Goal: Transaction & Acquisition: Book appointment/travel/reservation

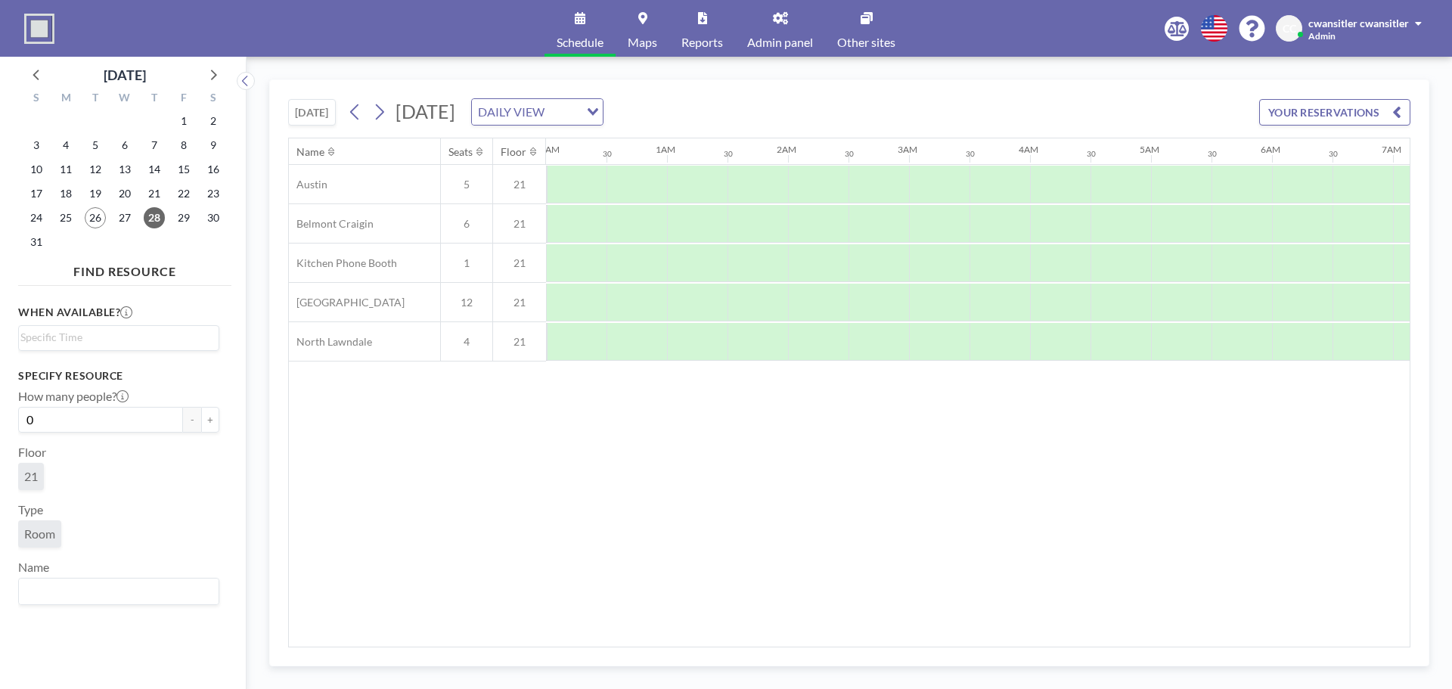
scroll to position [0, 907]
click at [216, 68] on icon at bounding box center [213, 74] width 20 height 20
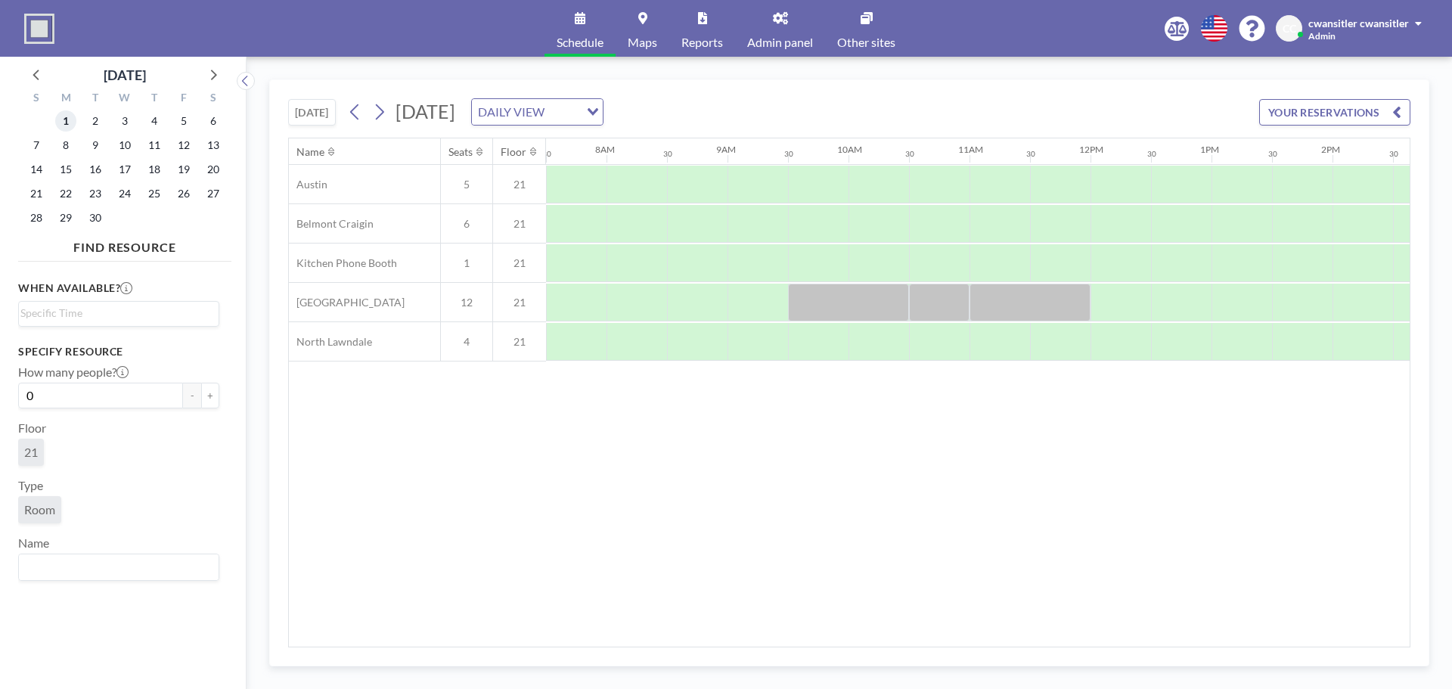
click at [67, 119] on span "1" at bounding box center [65, 120] width 21 height 21
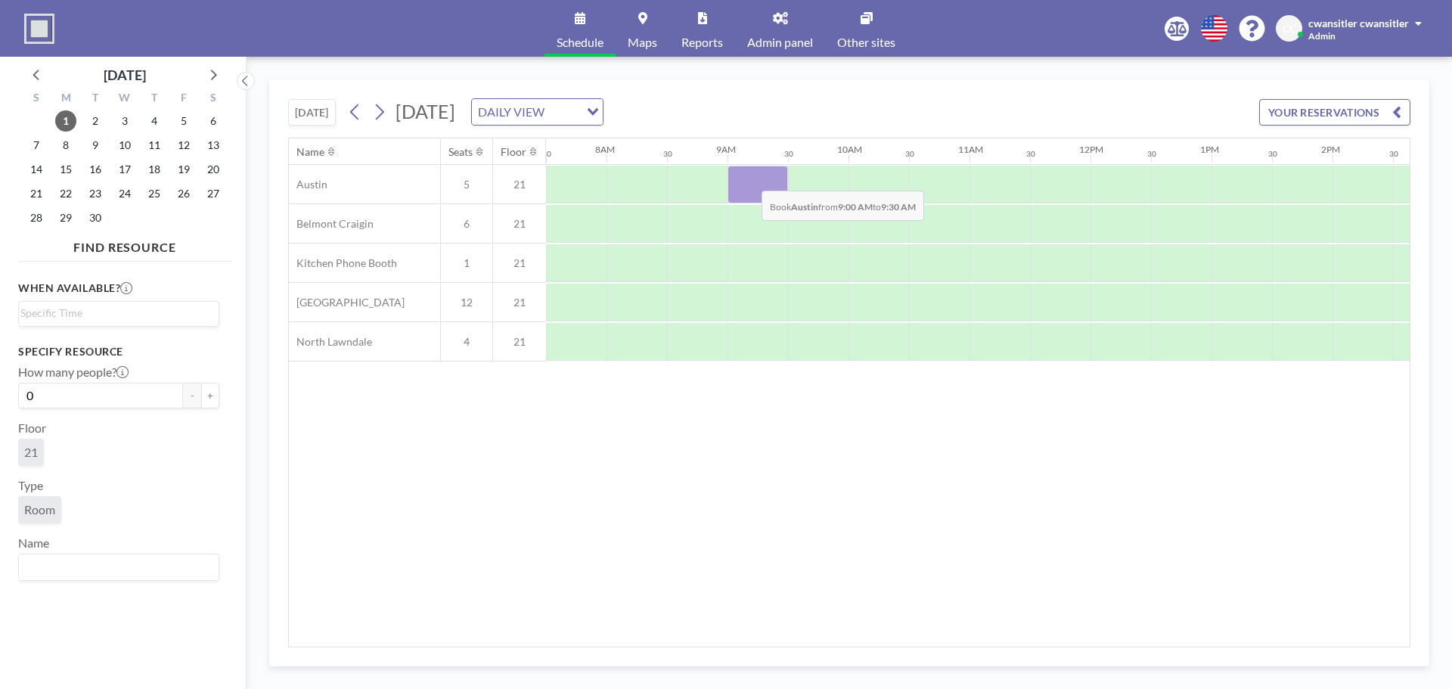
click at [749, 179] on div at bounding box center [757, 185] width 60 height 38
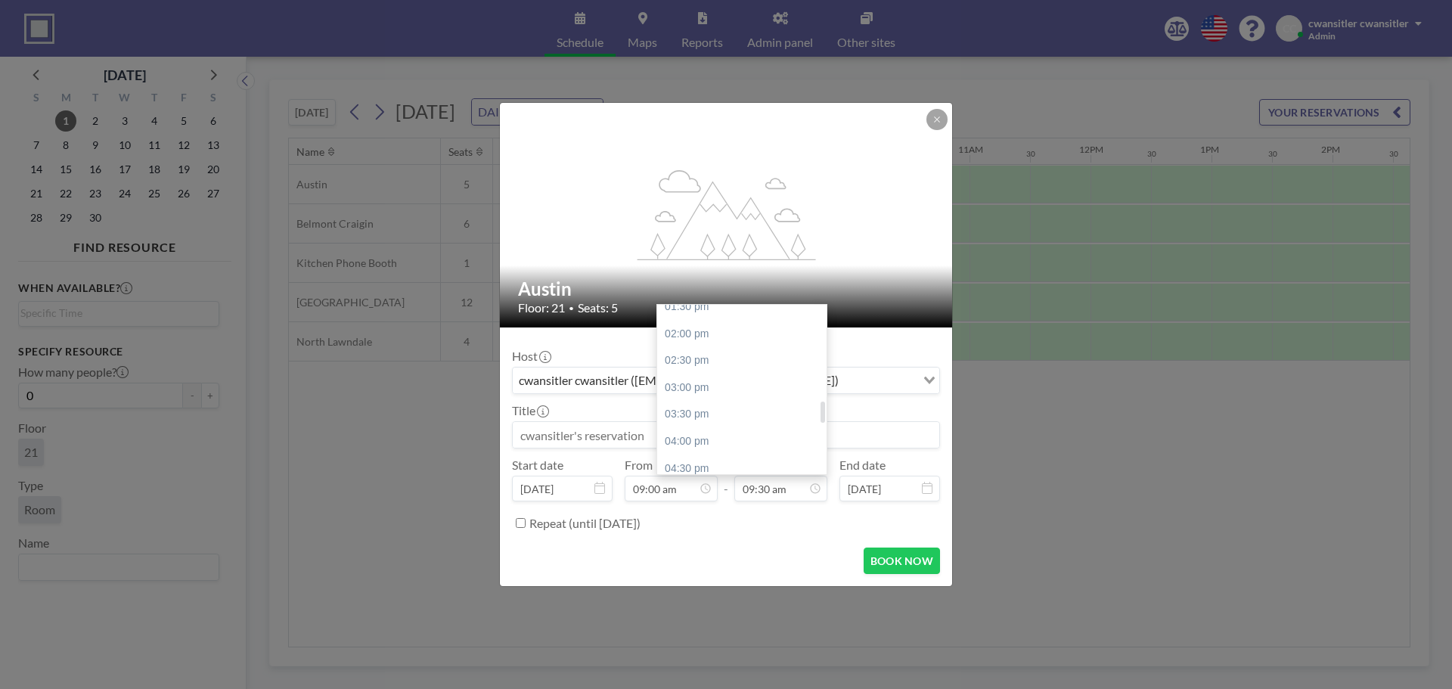
scroll to position [814, 0]
click at [751, 417] on div "05:00 pm" at bounding box center [745, 419] width 177 height 27
type input "05:00 pm"
drag, startPoint x: 677, startPoint y: 436, endPoint x: 451, endPoint y: 402, distance: 227.9
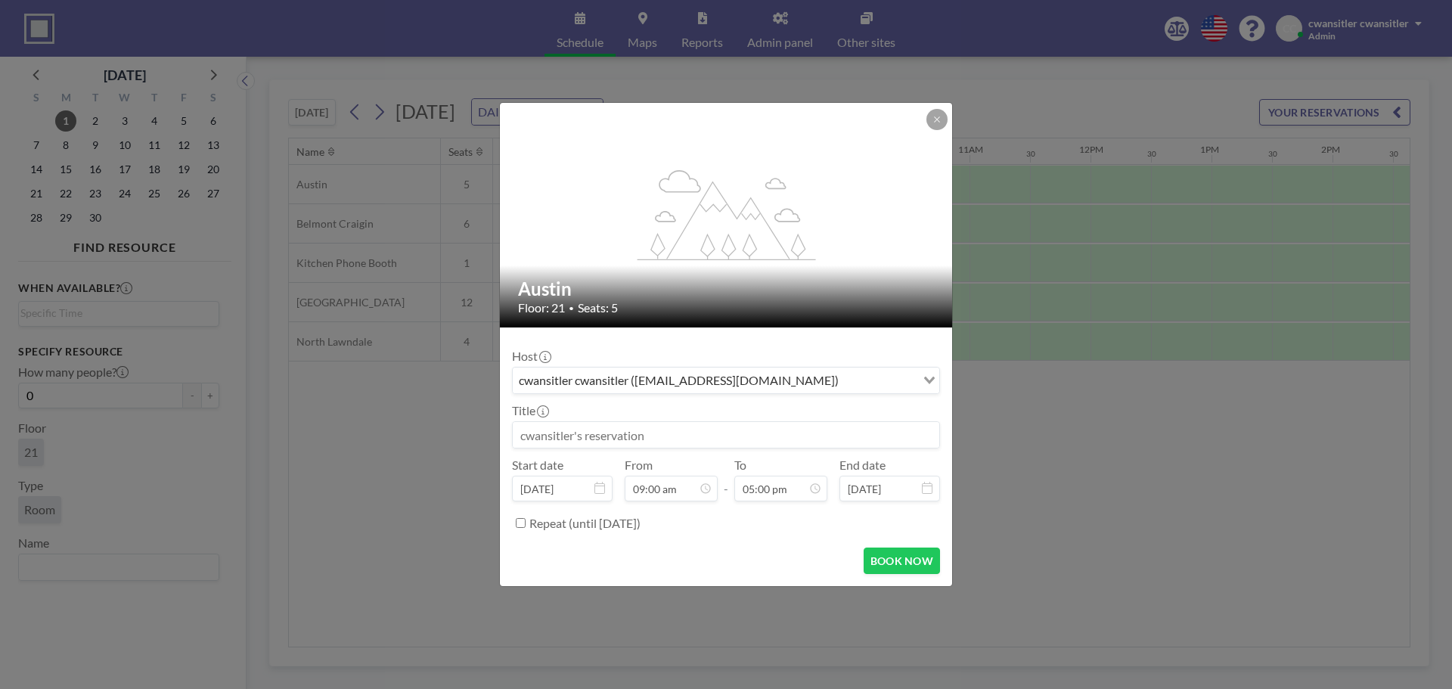
click at [456, 406] on div "flex-grow: 1.2; Austin Floor: 21 • Seats: 5 Host cwansitler cwansitler ([EMAIL_…" at bounding box center [726, 344] width 1452 height 689
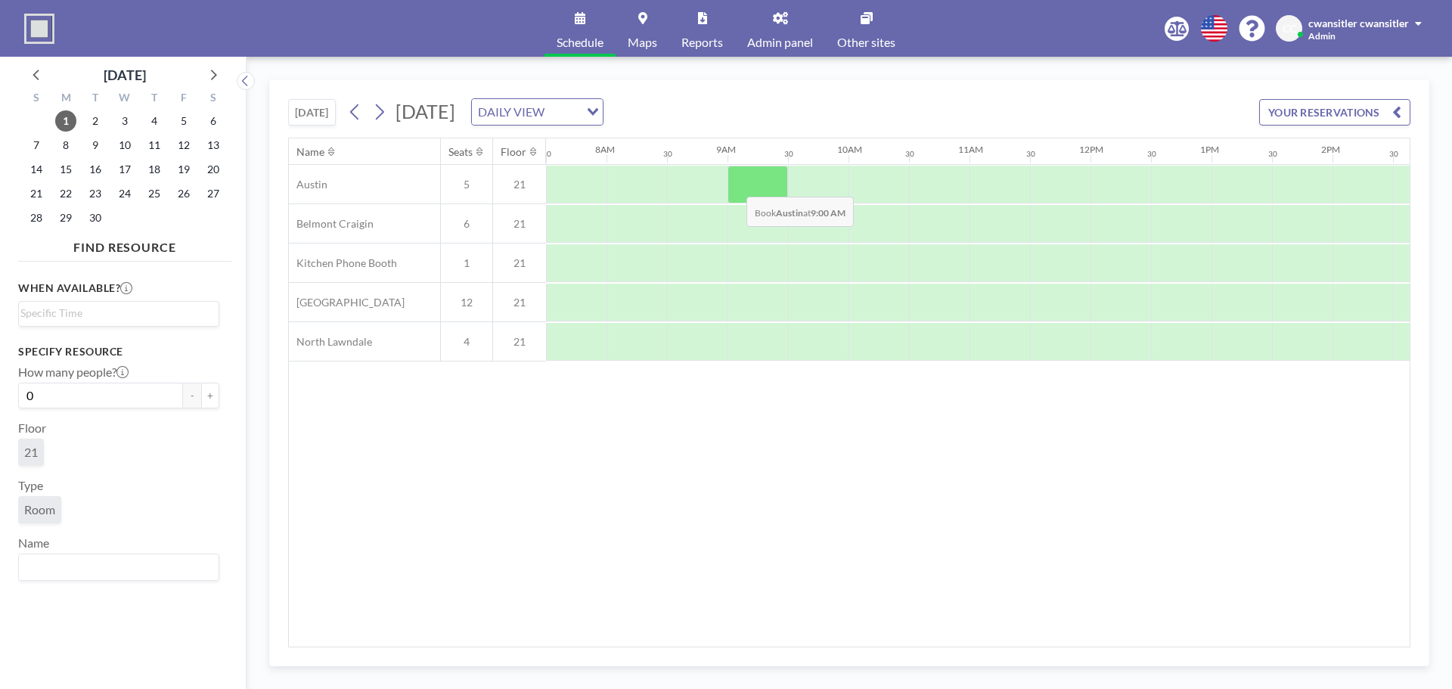
click at [753, 181] on div at bounding box center [757, 185] width 60 height 38
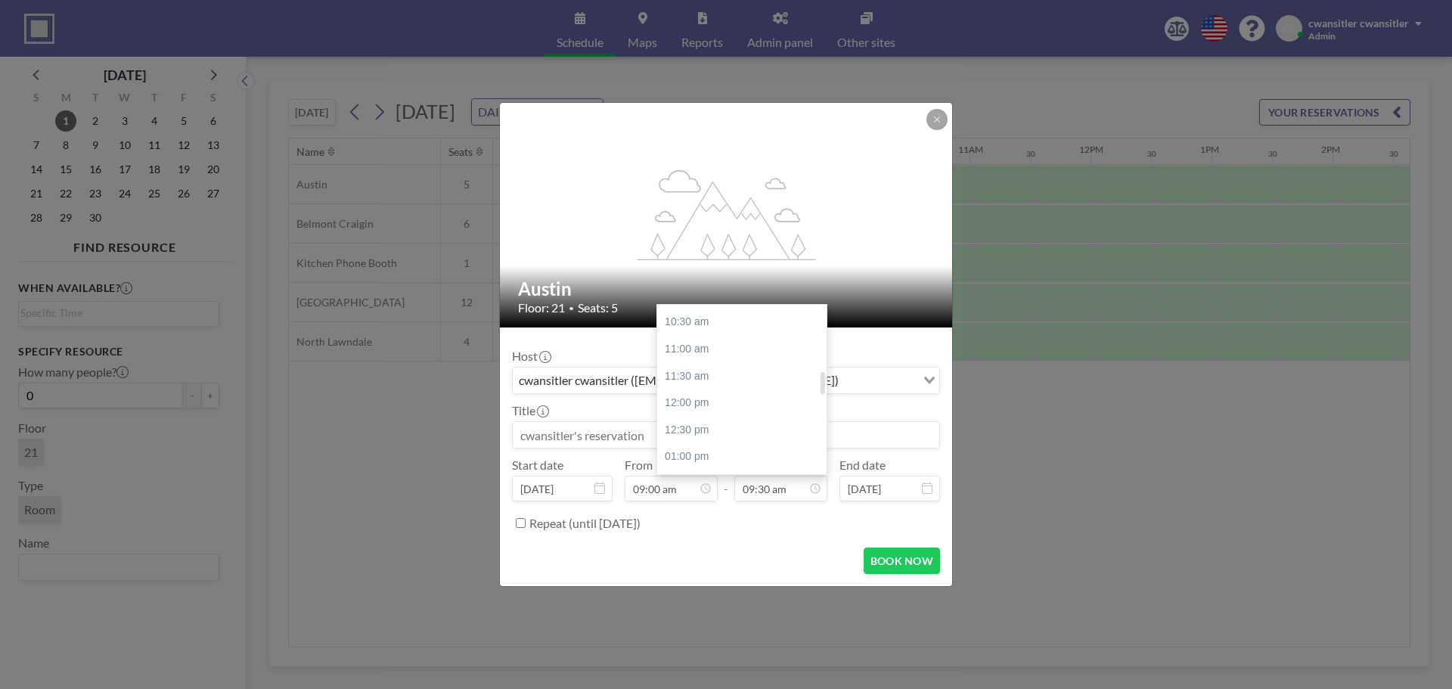
scroll to position [814, 0]
click at [762, 419] on div "05:00 pm" at bounding box center [745, 419] width 177 height 27
type input "05:00 pm"
click at [753, 430] on input at bounding box center [726, 435] width 426 height 26
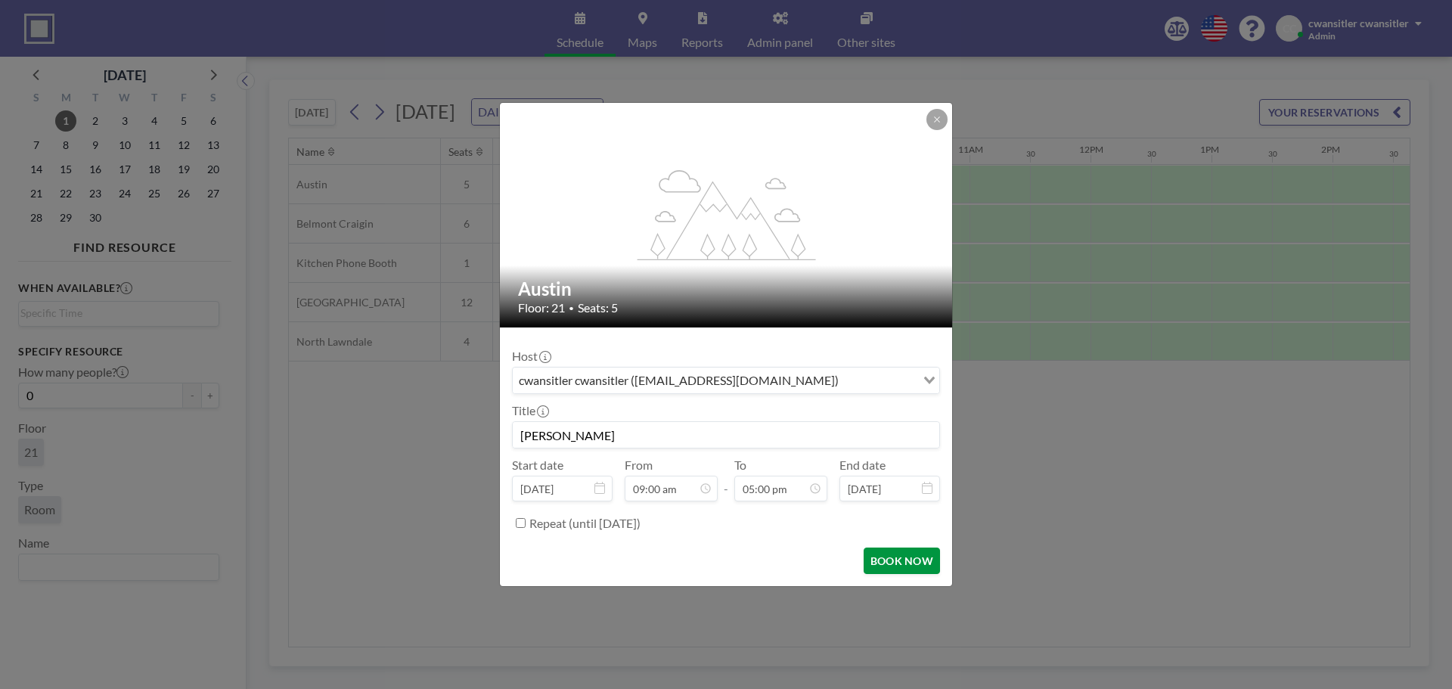
type input "[PERSON_NAME]"
click at [905, 559] on button "BOOK NOW" at bounding box center [902, 560] width 76 height 26
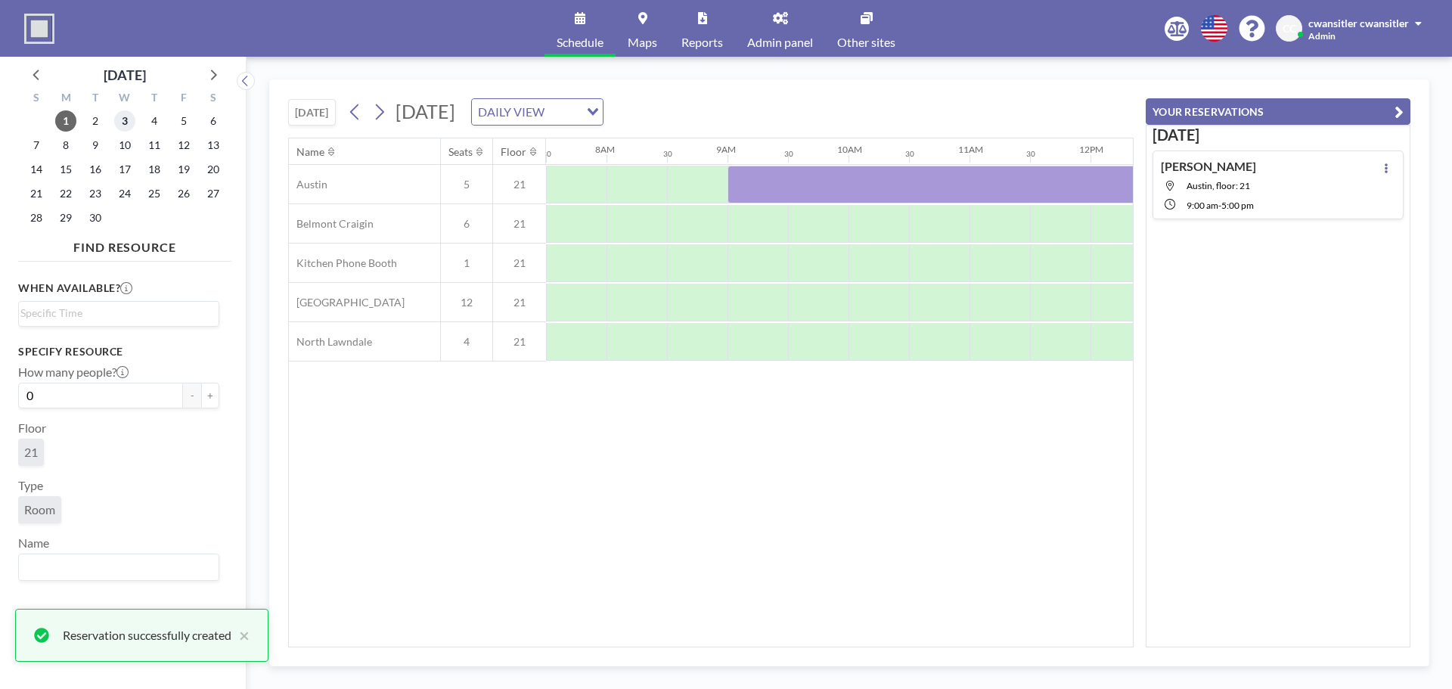
click at [130, 116] on span "3" at bounding box center [124, 120] width 21 height 21
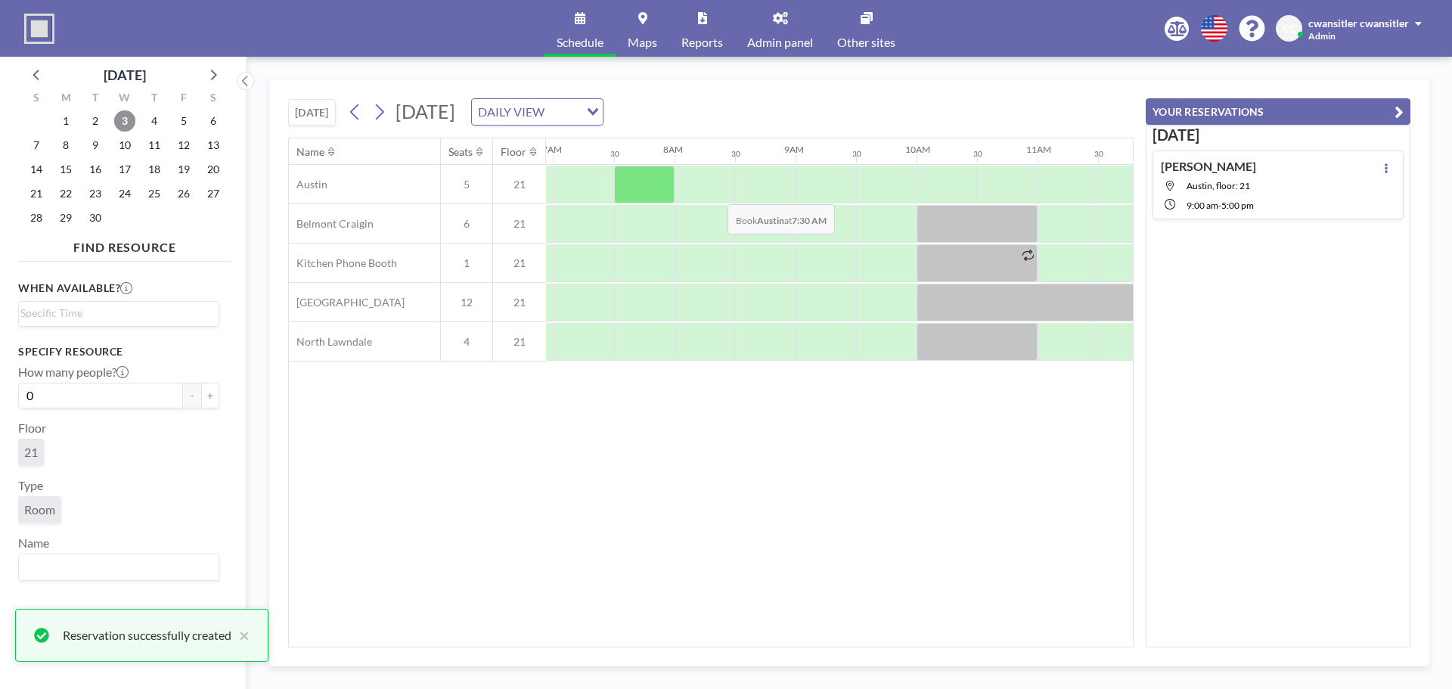
scroll to position [0, 907]
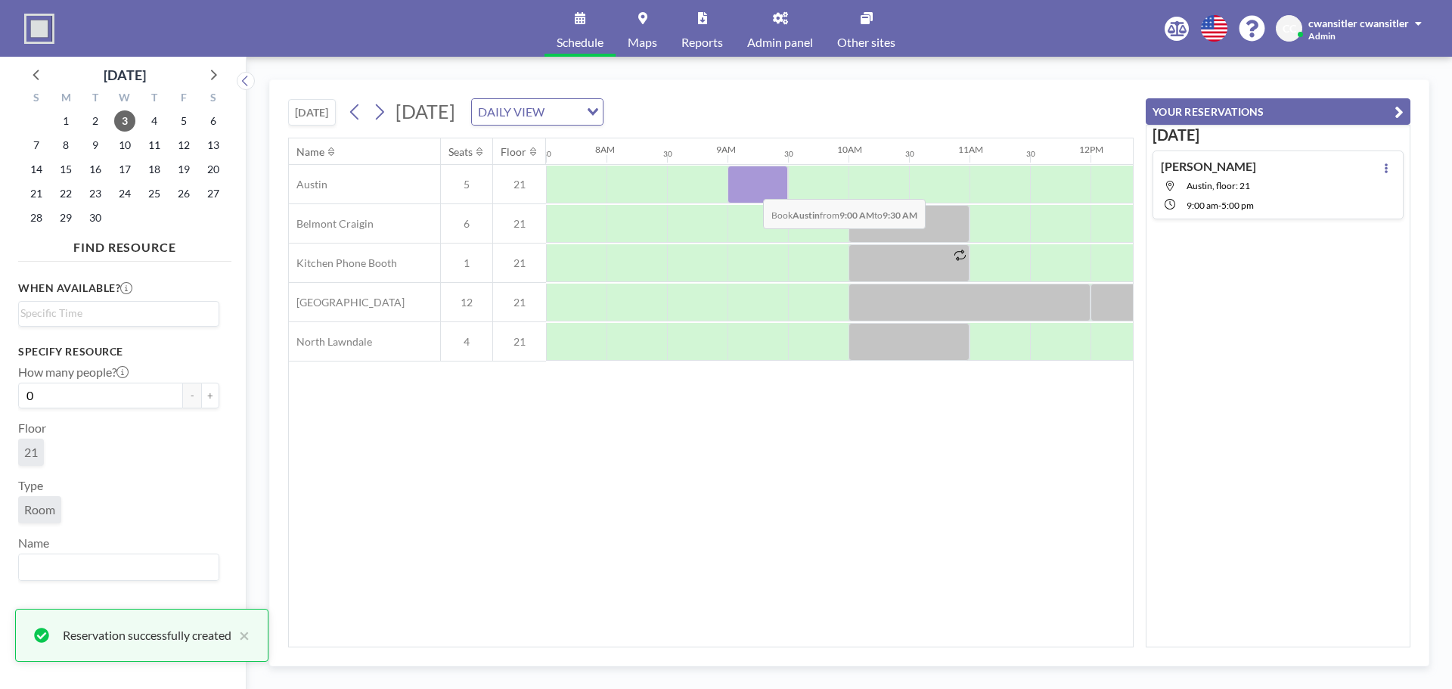
click at [751, 188] on div at bounding box center [757, 185] width 60 height 38
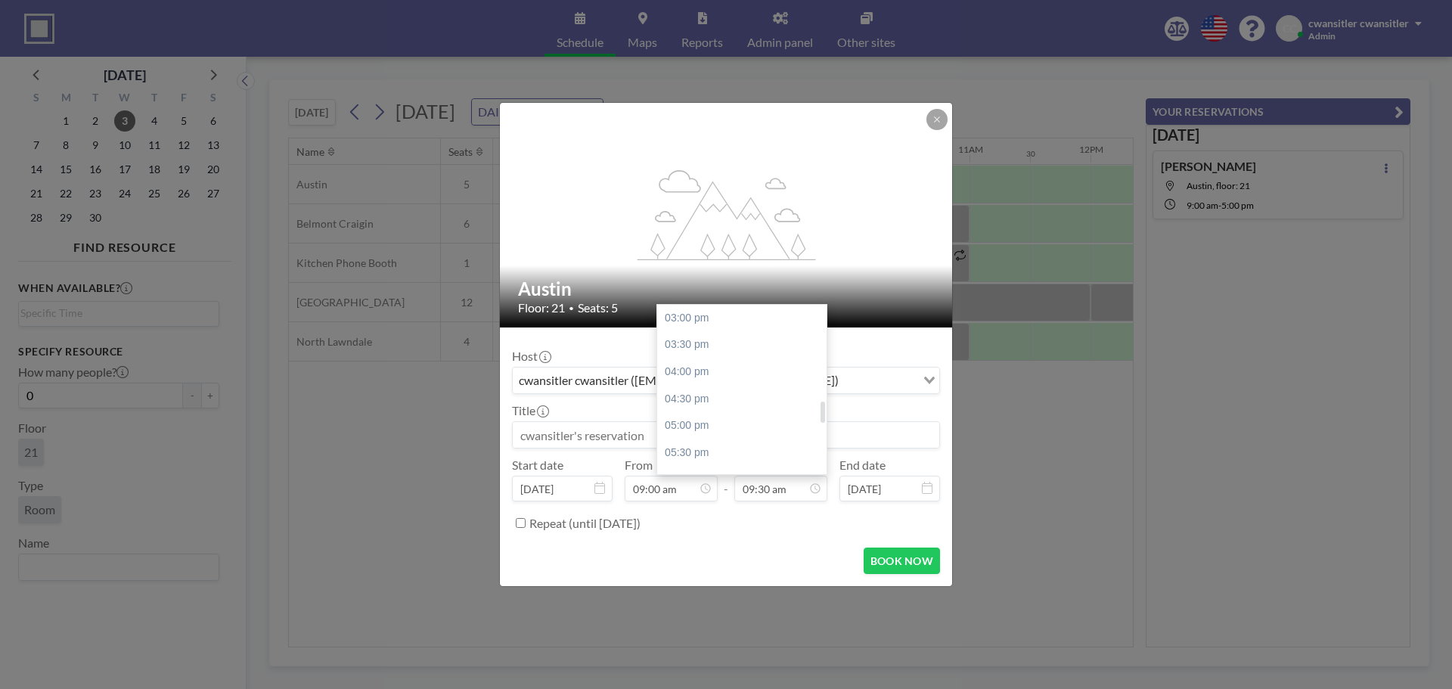
scroll to position [889, 0]
click at [743, 345] on div "05:00 pm" at bounding box center [745, 343] width 177 height 27
type input "05:00 pm"
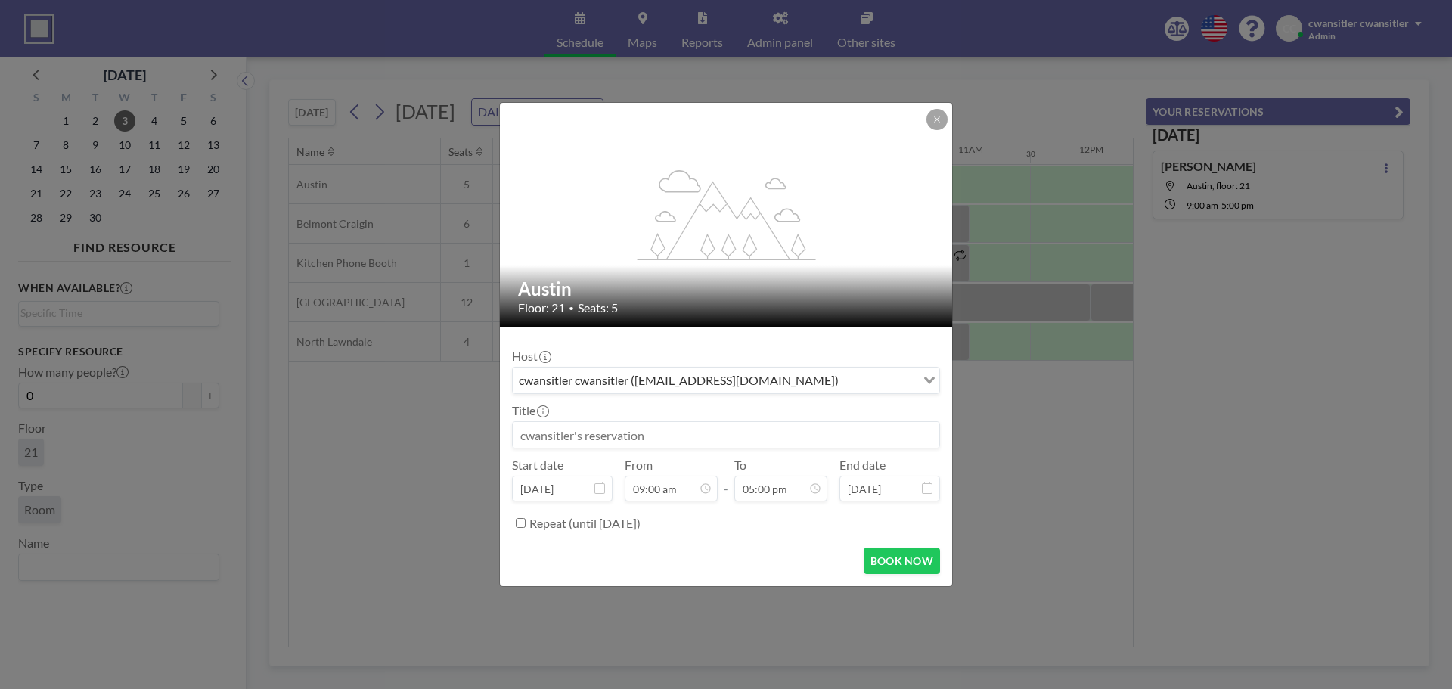
click at [681, 437] on input at bounding box center [726, 435] width 426 height 26
type input "[PERSON_NAME]"
click at [895, 555] on button "BOOK NOW" at bounding box center [902, 560] width 76 height 26
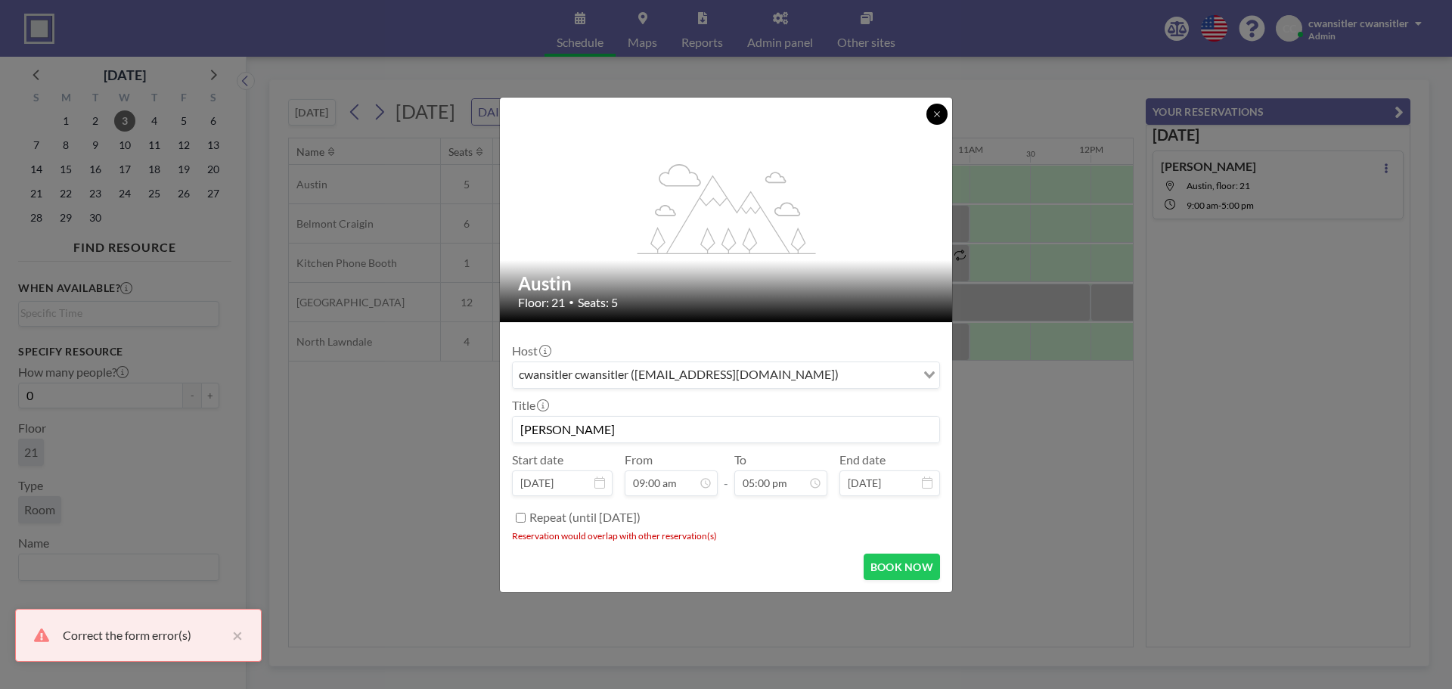
click at [944, 116] on button at bounding box center [936, 114] width 21 height 21
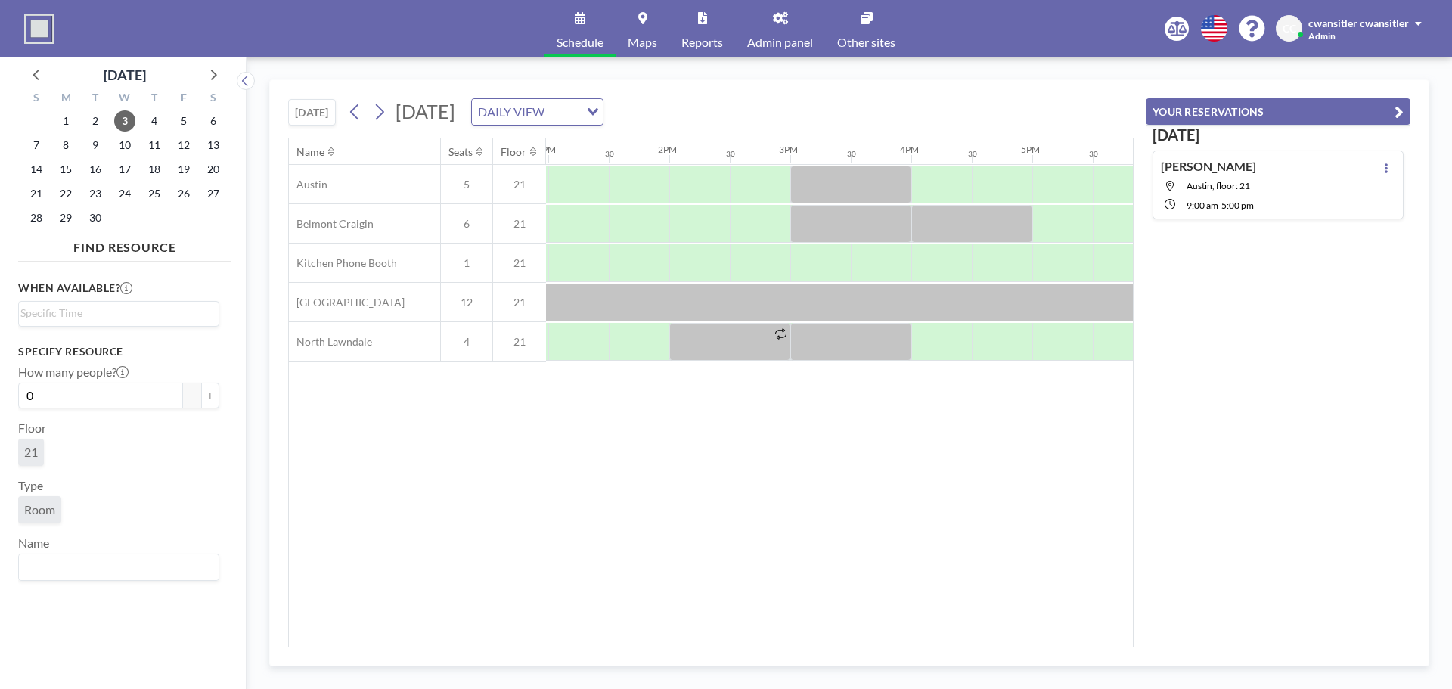
scroll to position [0, 1553]
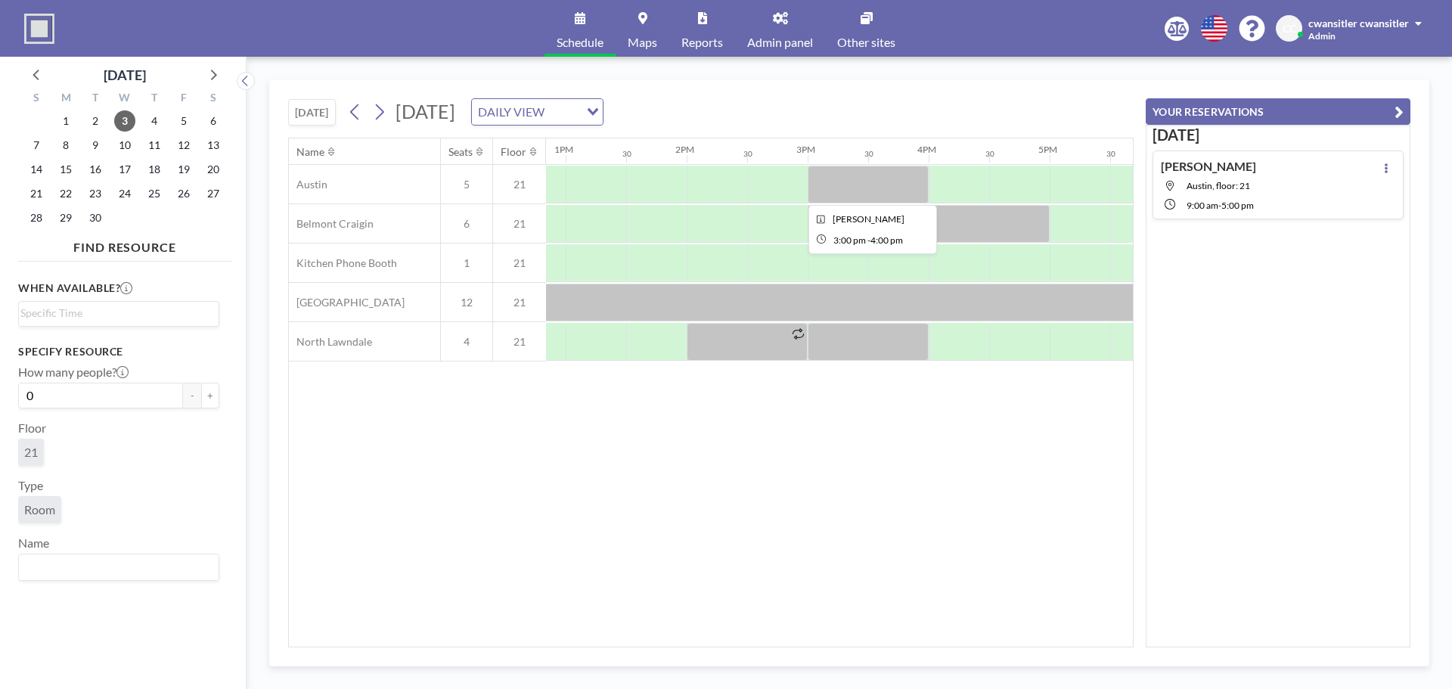
click at [870, 194] on div at bounding box center [868, 185] width 121 height 38
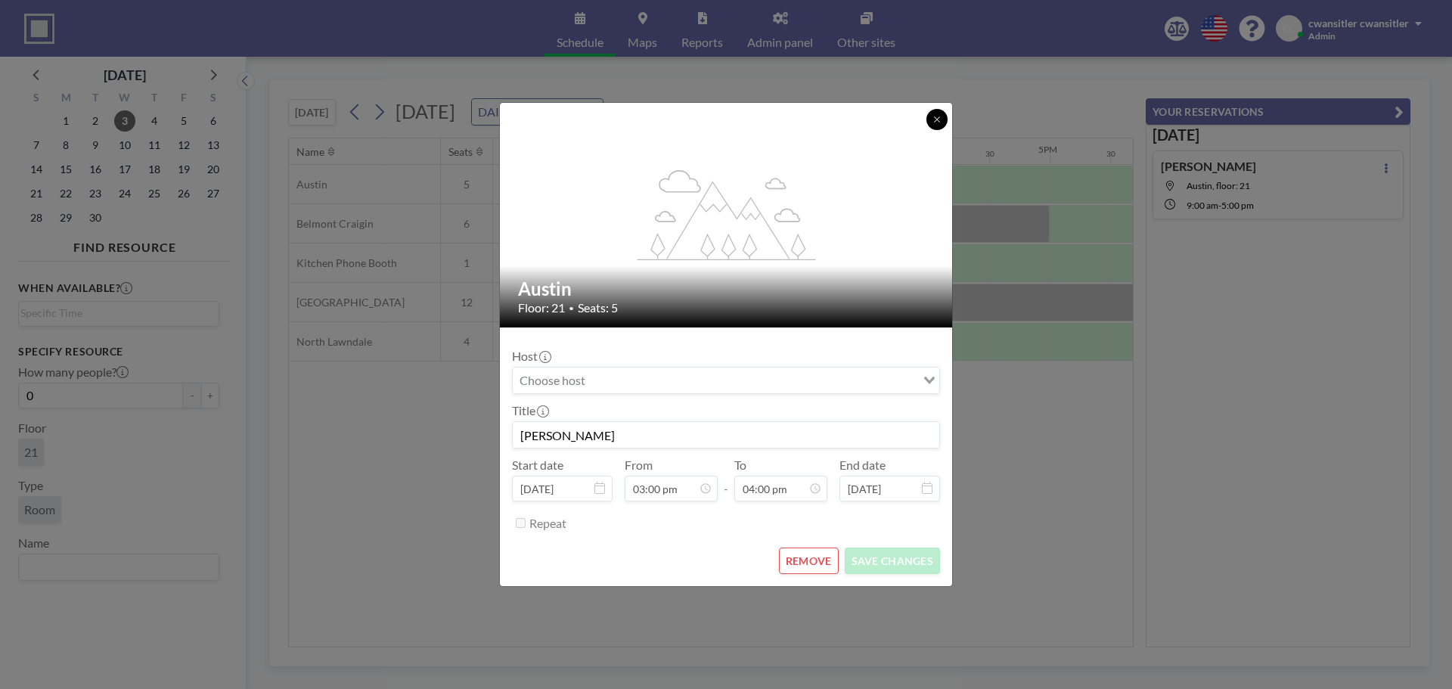
click at [941, 120] on button at bounding box center [936, 119] width 21 height 21
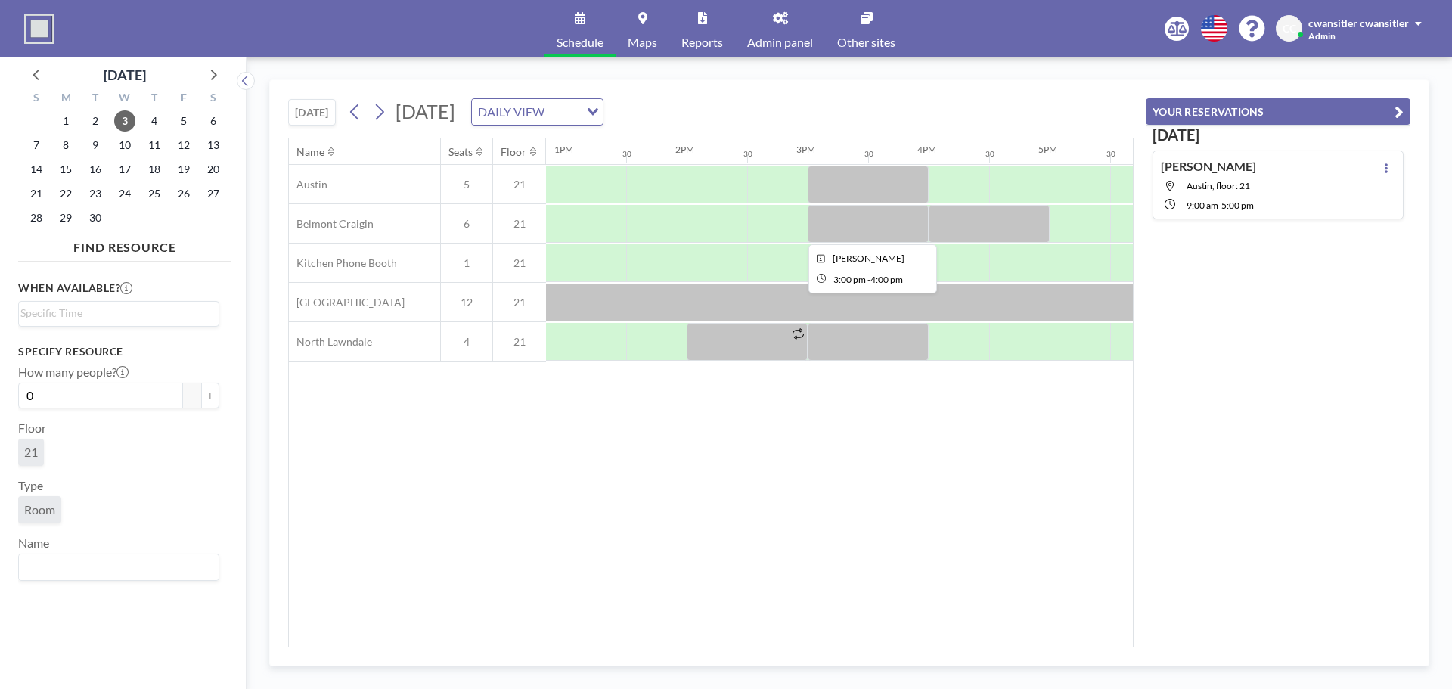
click at [869, 234] on div at bounding box center [868, 224] width 121 height 38
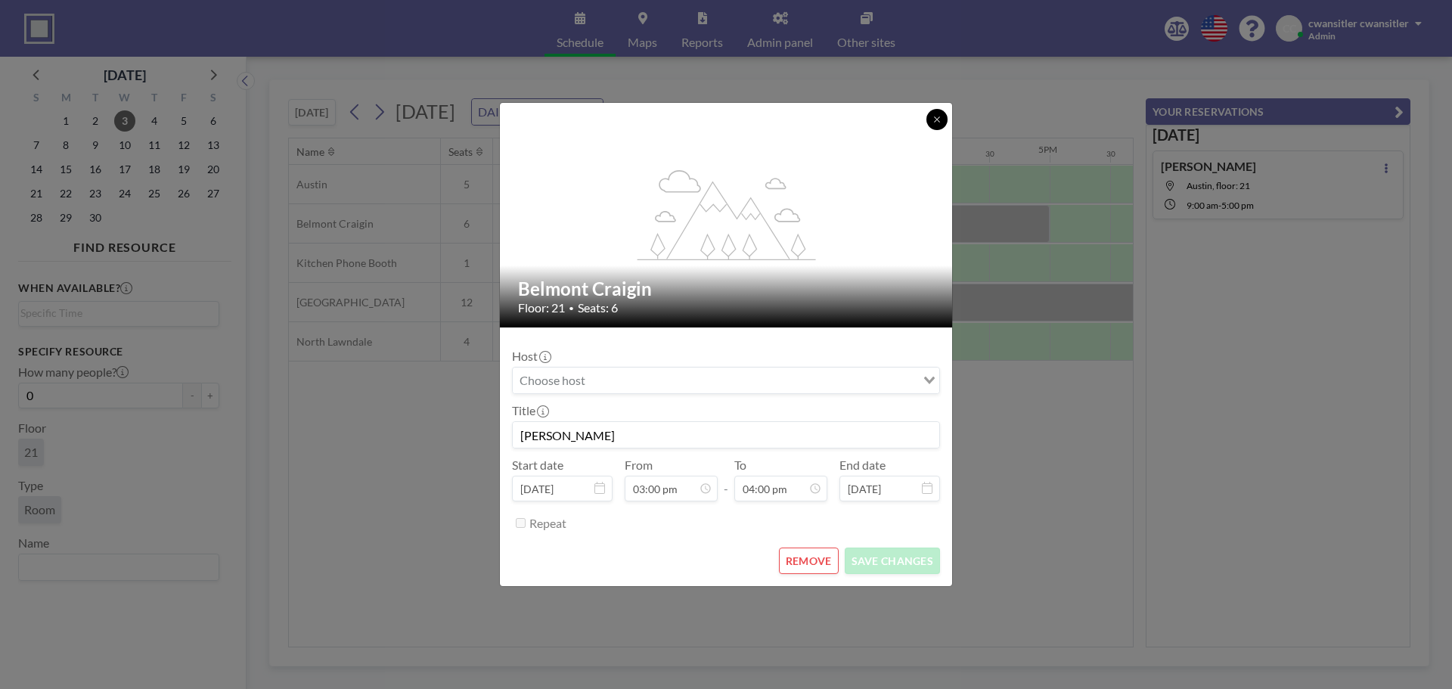
click at [938, 113] on button at bounding box center [936, 119] width 21 height 21
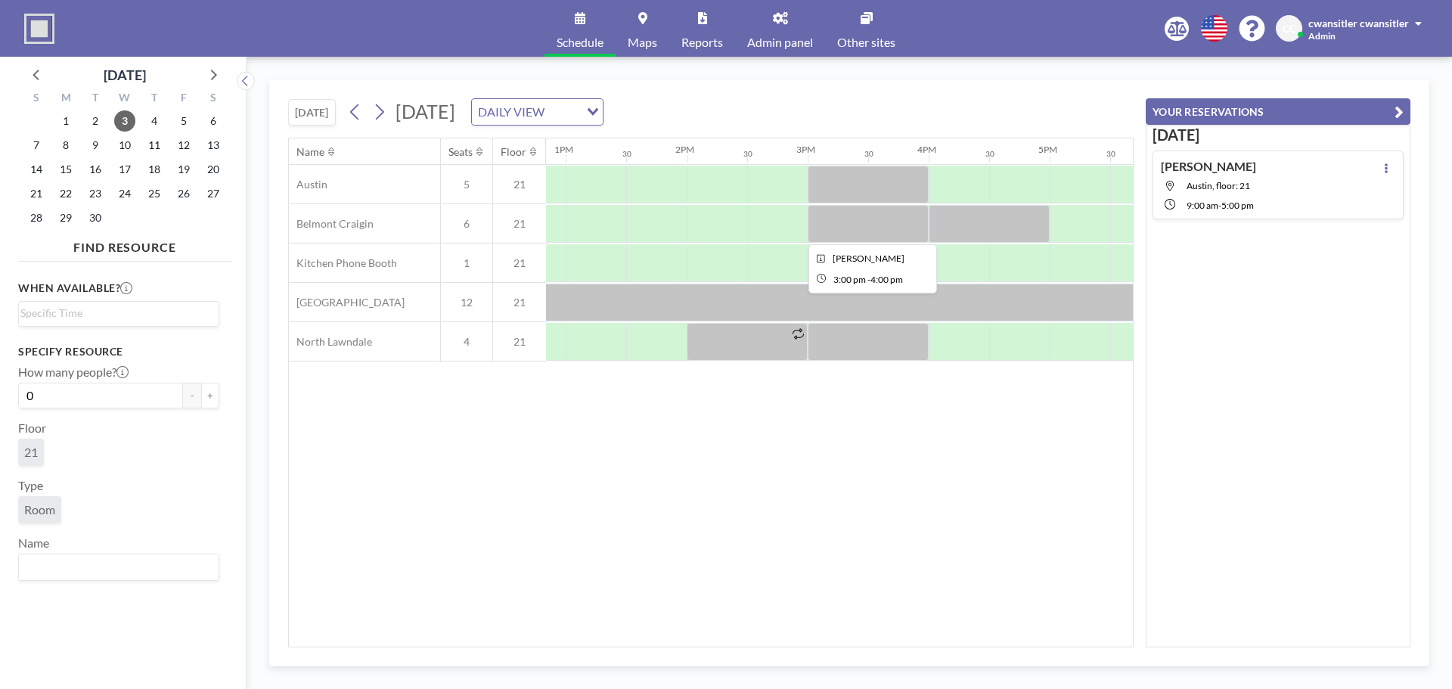
click at [868, 218] on div at bounding box center [868, 224] width 121 height 38
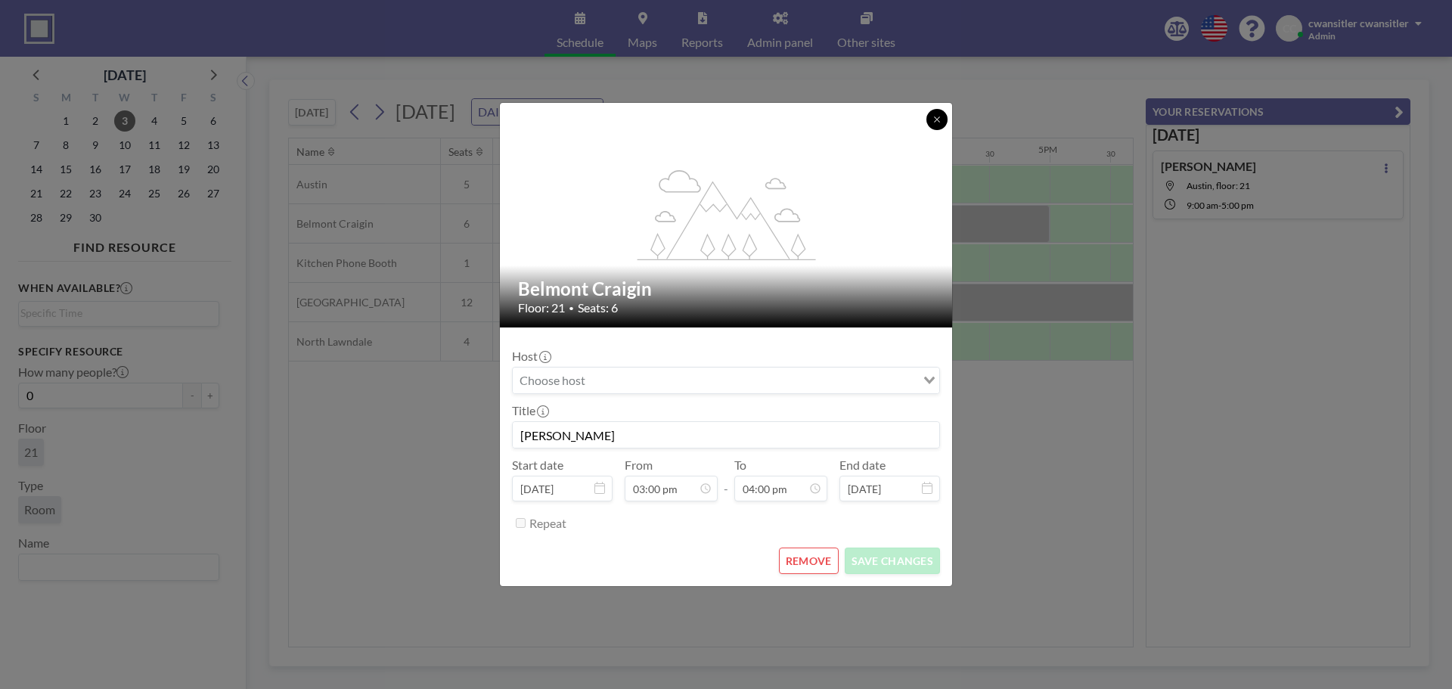
click at [938, 121] on icon at bounding box center [936, 119] width 9 height 9
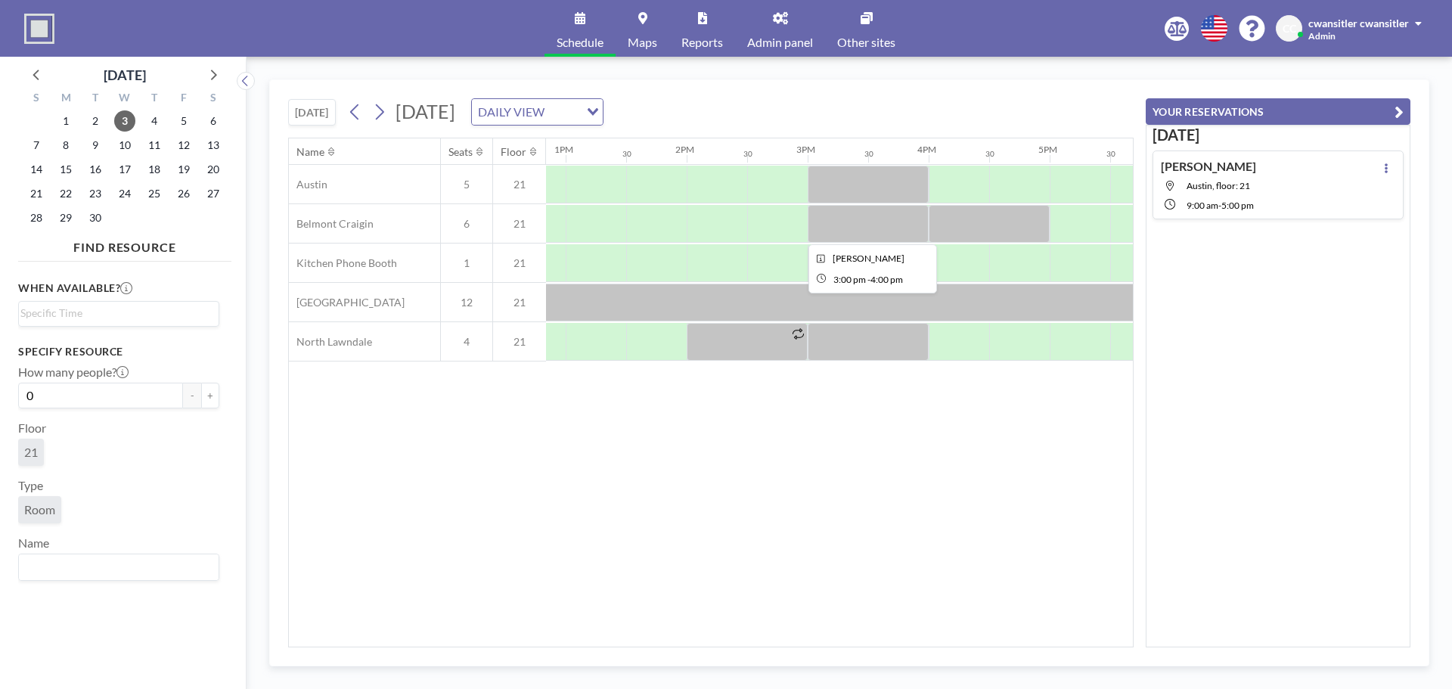
click at [877, 218] on div at bounding box center [868, 224] width 121 height 38
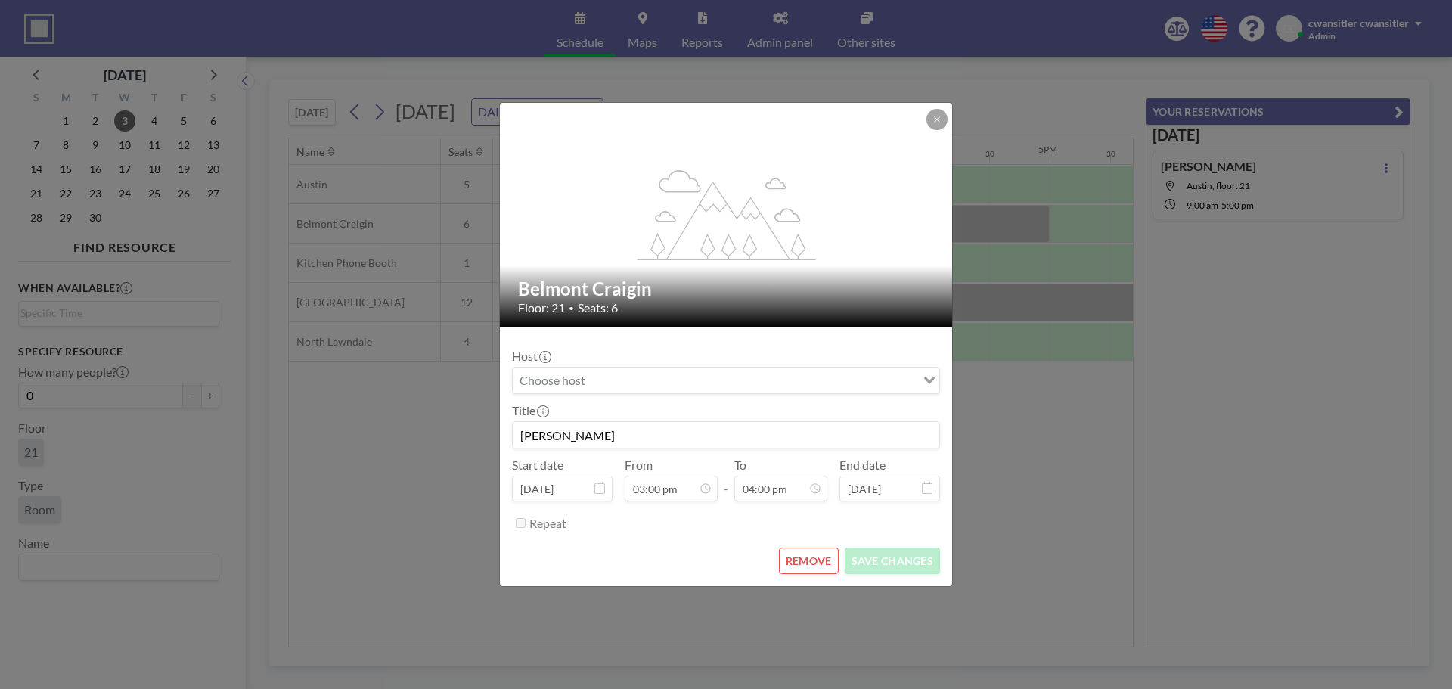
scroll to position [0, 0]
click at [818, 556] on button "REMOVE" at bounding box center [809, 560] width 60 height 26
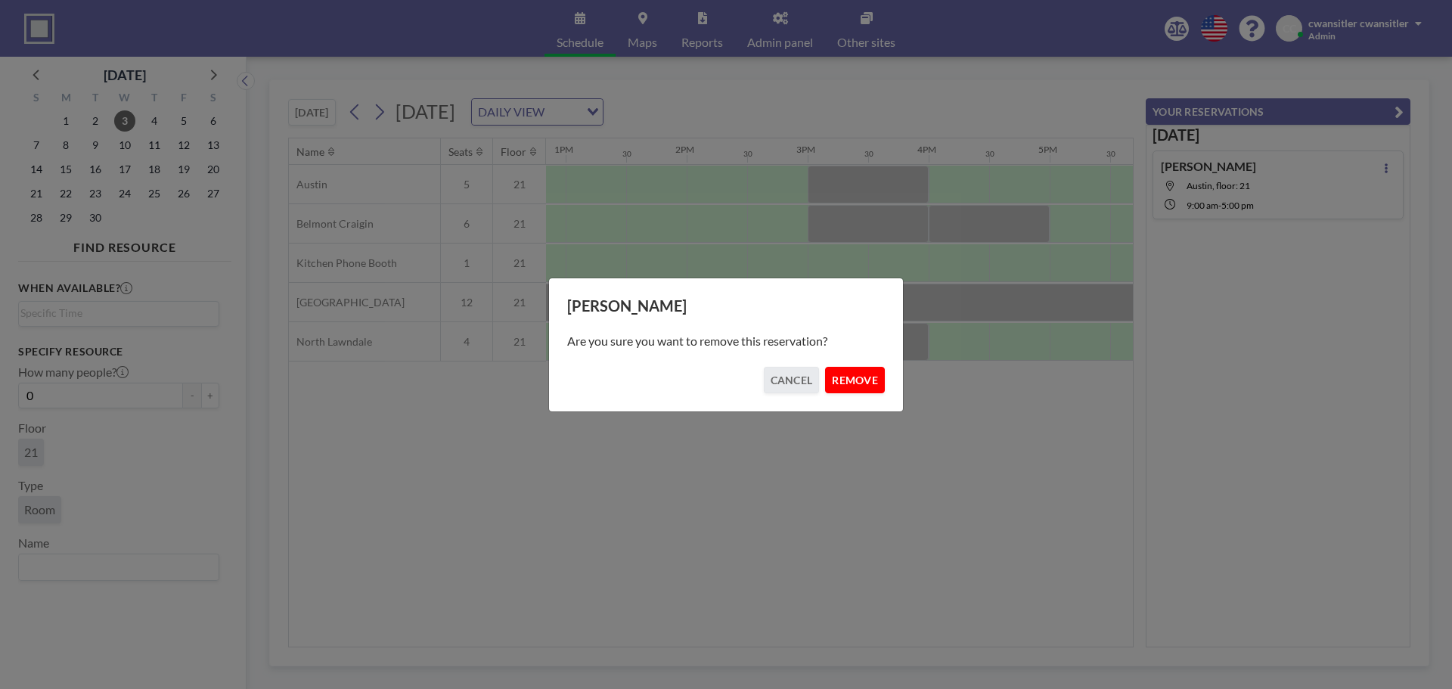
click at [857, 383] on button "REMOVE" at bounding box center [855, 380] width 60 height 26
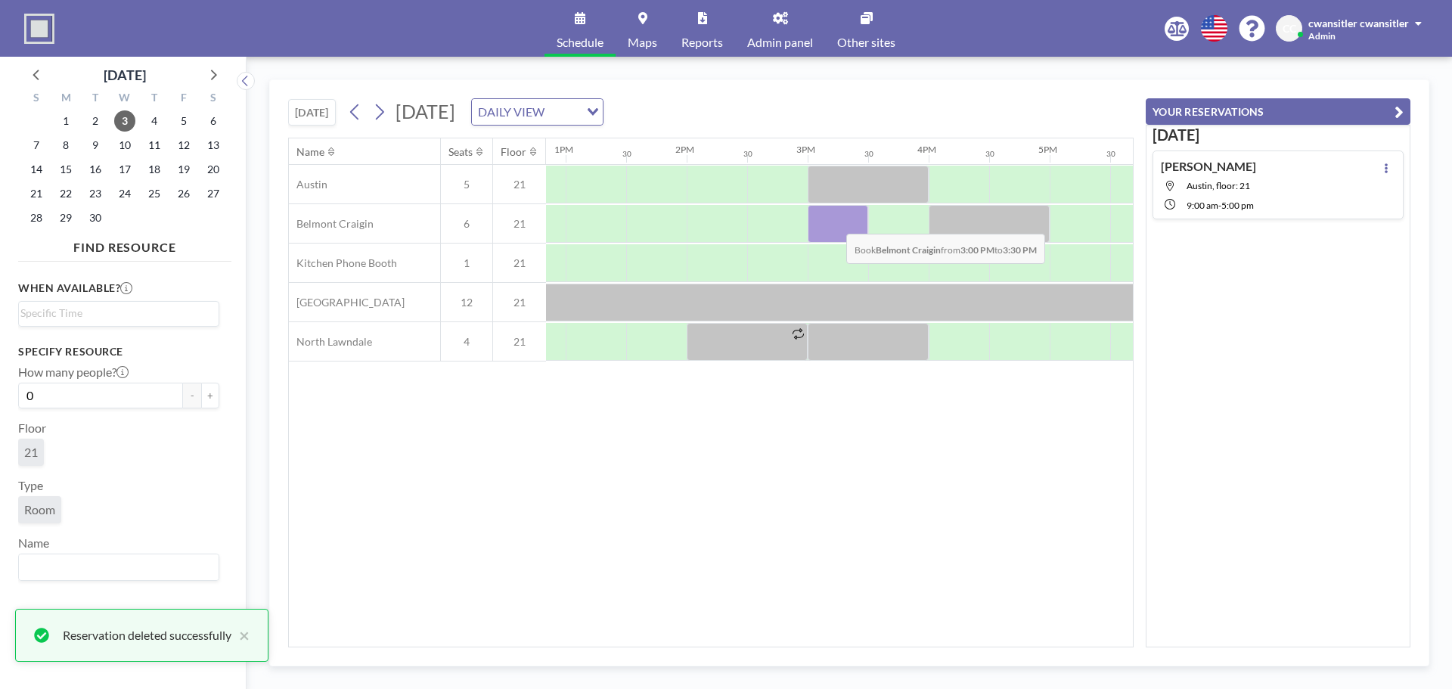
click at [834, 222] on div at bounding box center [838, 224] width 60 height 38
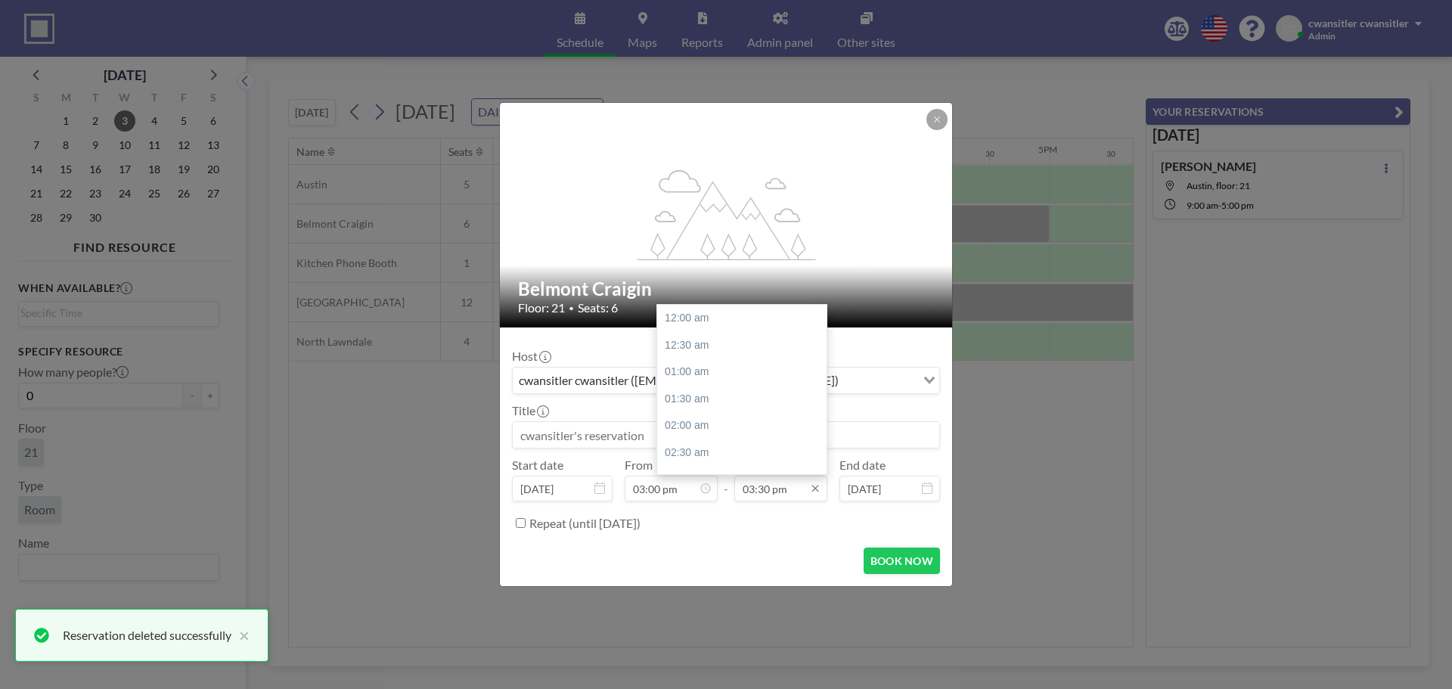
scroll to position [834, 0]
click at [743, 344] on div "04:00 pm" at bounding box center [745, 345] width 177 height 27
type input "04:00 pm"
click at [661, 436] on input at bounding box center [726, 435] width 426 height 26
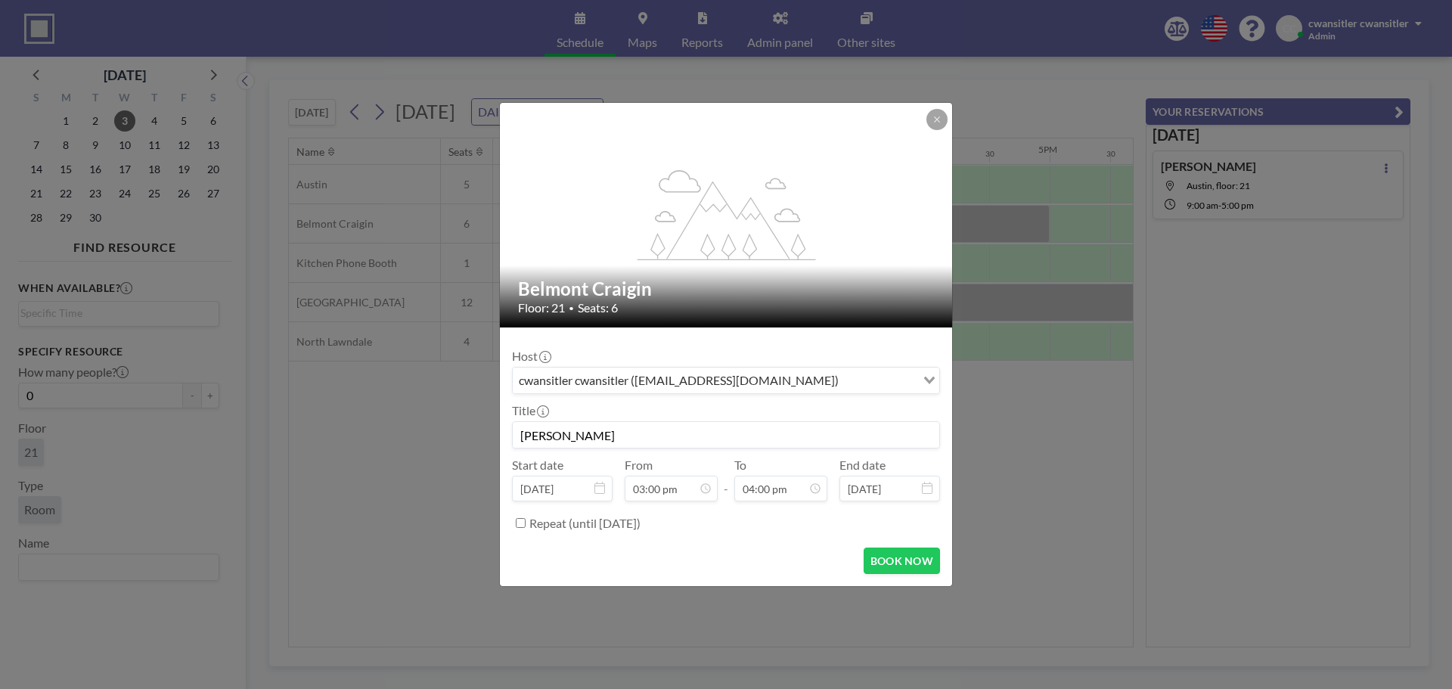
type input "[PERSON_NAME]"
click at [738, 374] on div "cwansitler cwansitler ([EMAIL_ADDRESS][DOMAIN_NAME])" at bounding box center [714, 379] width 403 height 23
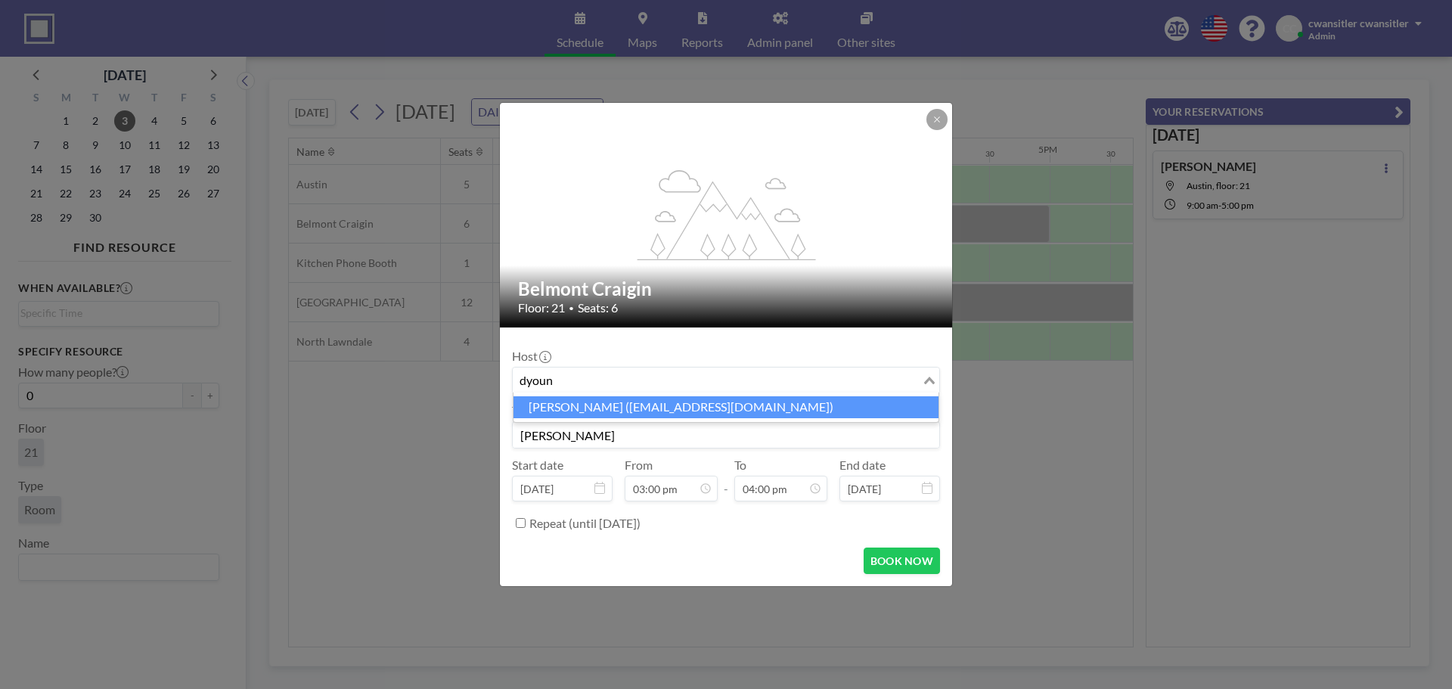
click at [715, 411] on li "[PERSON_NAME] ([EMAIL_ADDRESS][DOMAIN_NAME])" at bounding box center [725, 407] width 425 height 22
type input "dyoun"
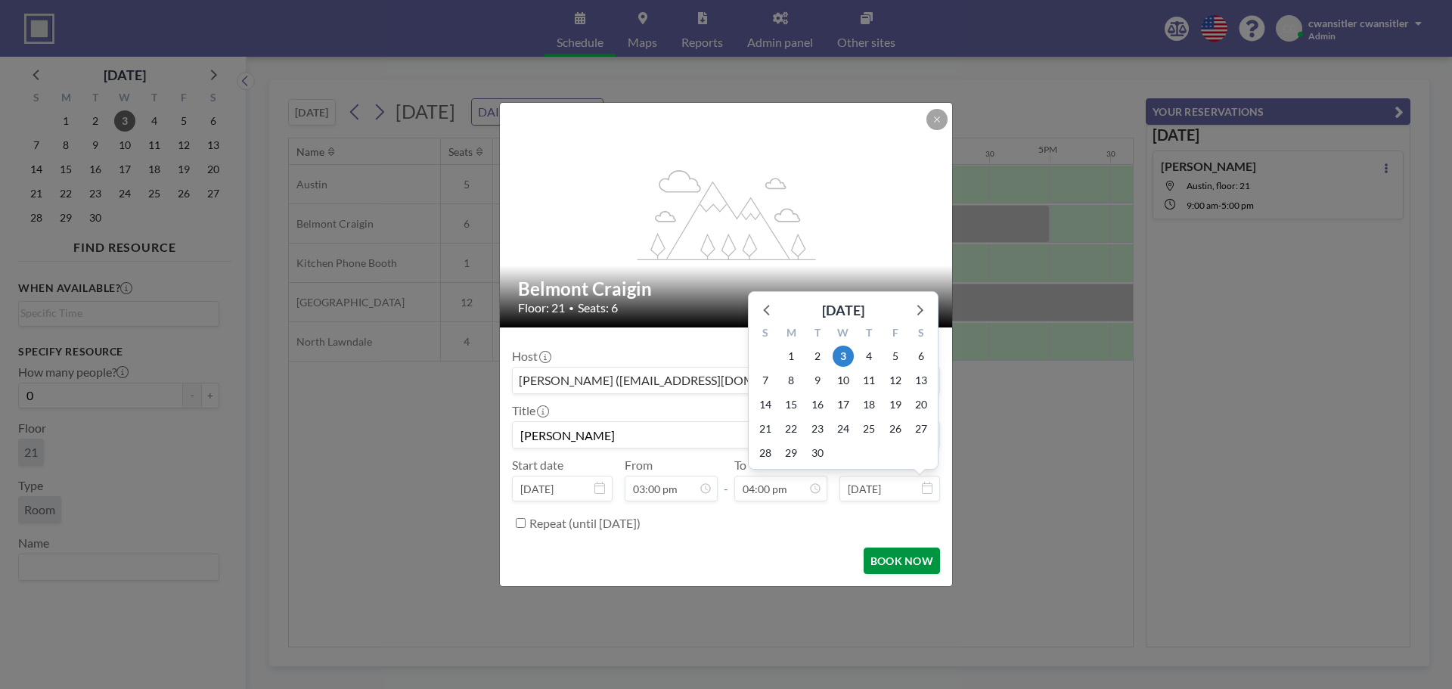
scroll to position [861, 0]
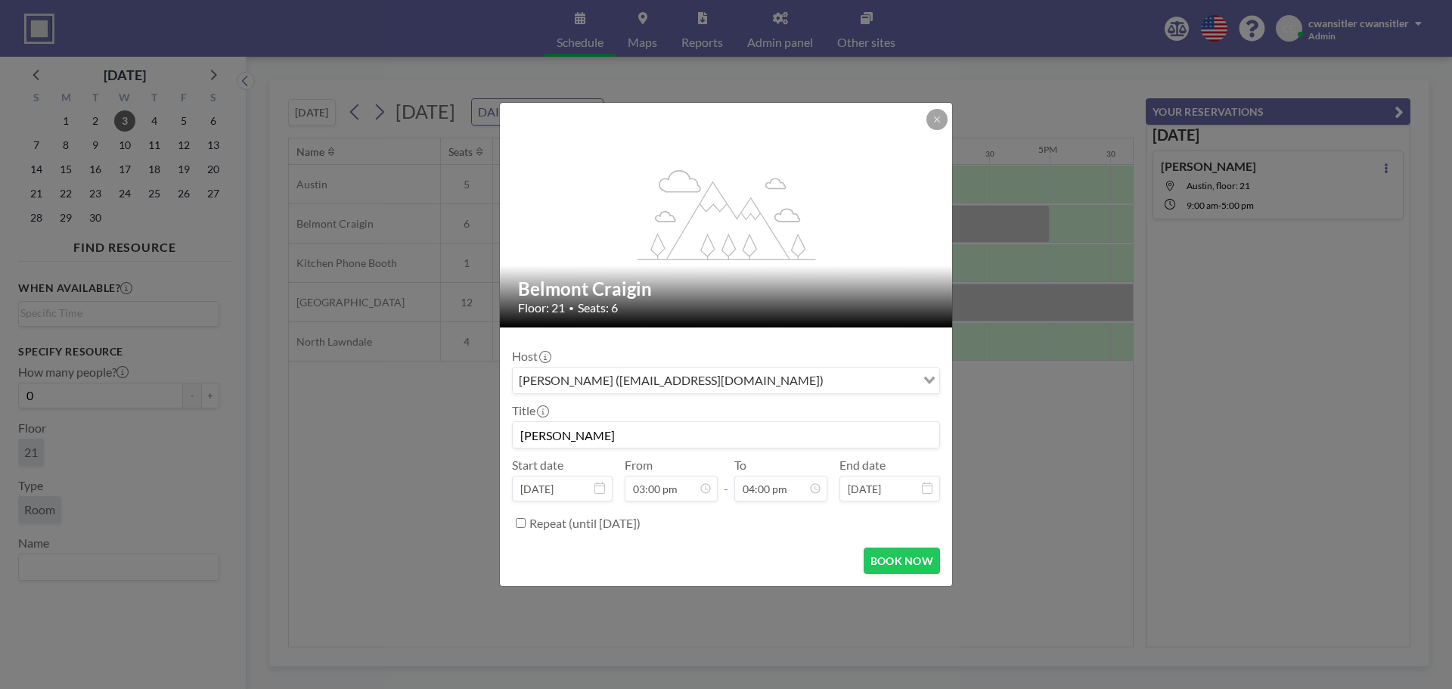
drag, startPoint x: 903, startPoint y: 554, endPoint x: 907, endPoint y: 540, distance: 15.1
click at [903, 555] on button "BOOK NOW" at bounding box center [902, 560] width 76 height 26
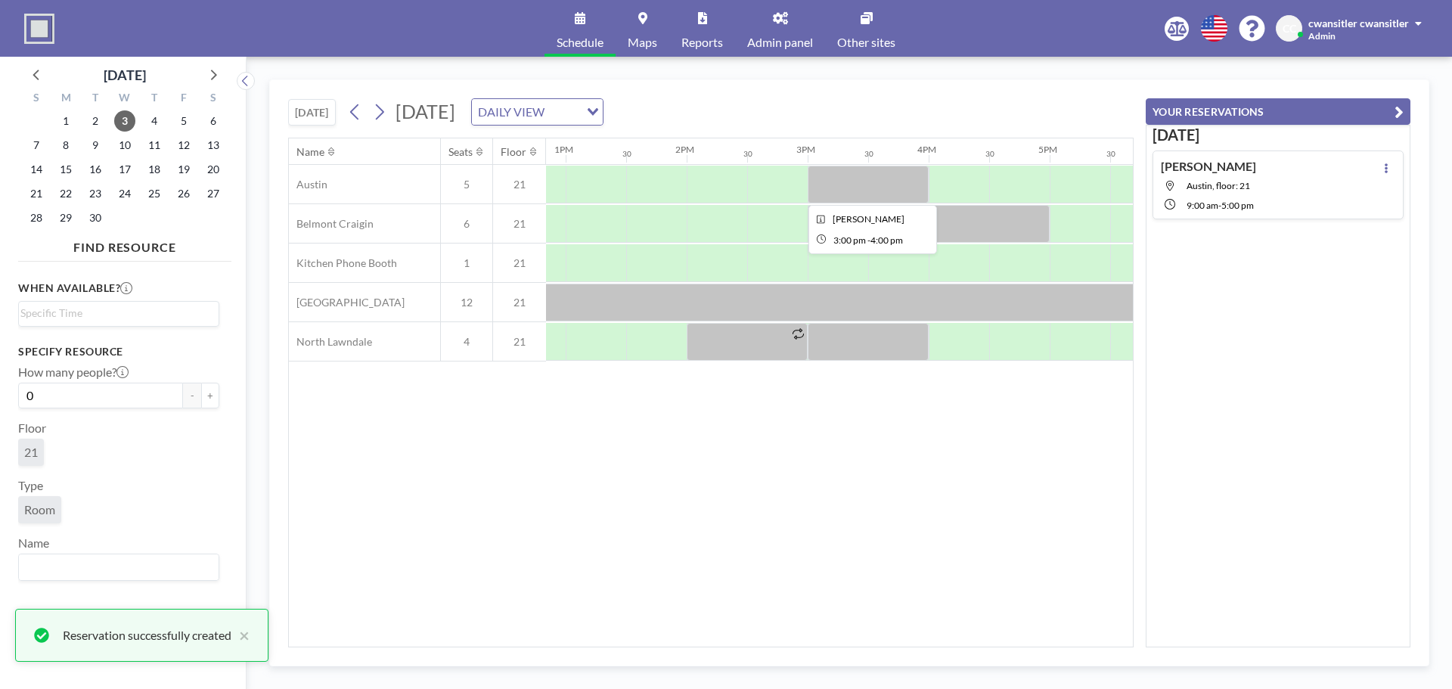
click at [864, 166] on div at bounding box center [868, 185] width 121 height 38
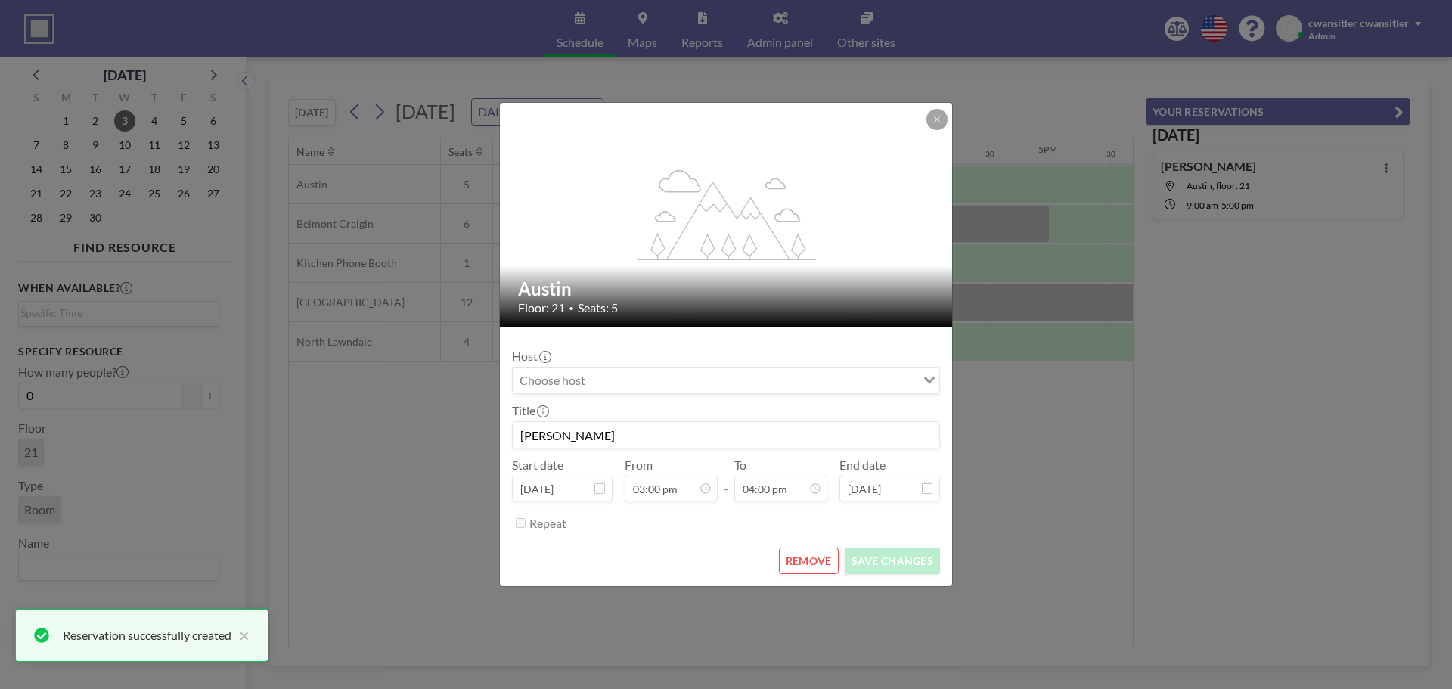
click at [816, 566] on button "REMOVE" at bounding box center [809, 560] width 60 height 26
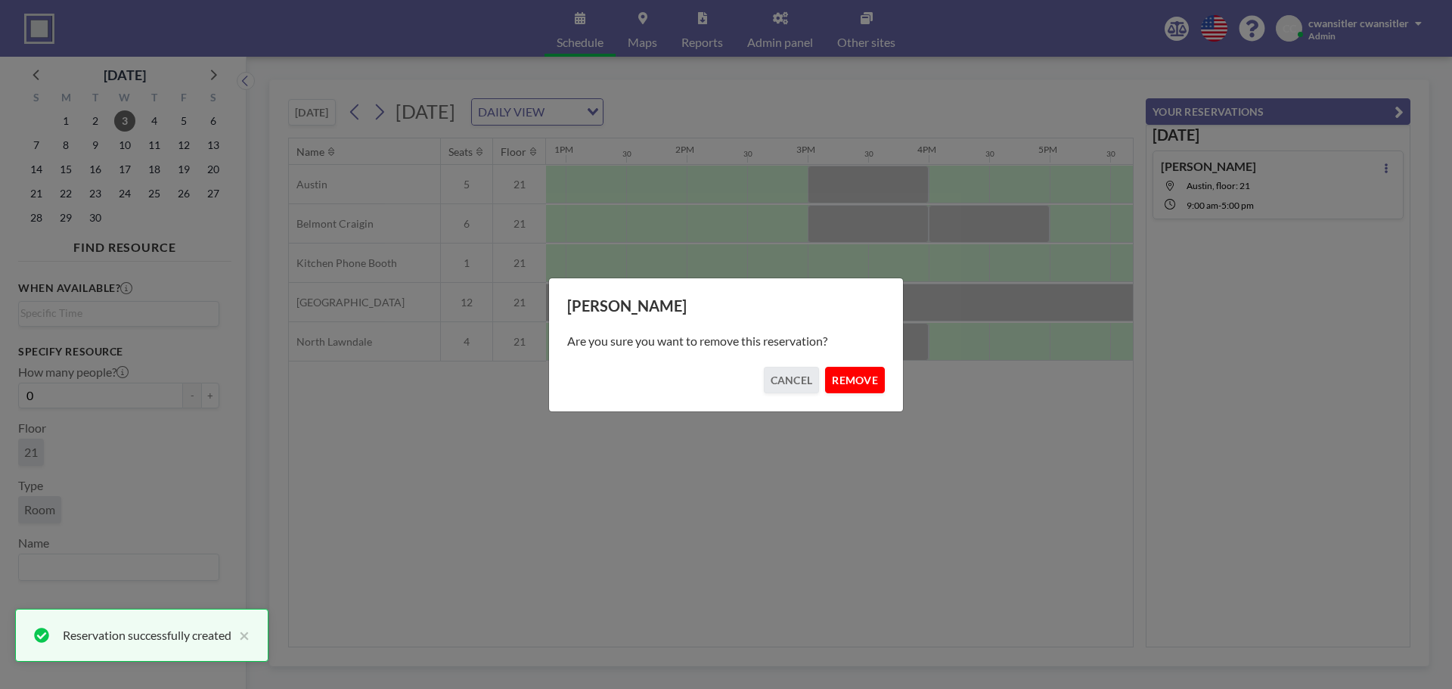
click at [868, 387] on button "REMOVE" at bounding box center [855, 380] width 60 height 26
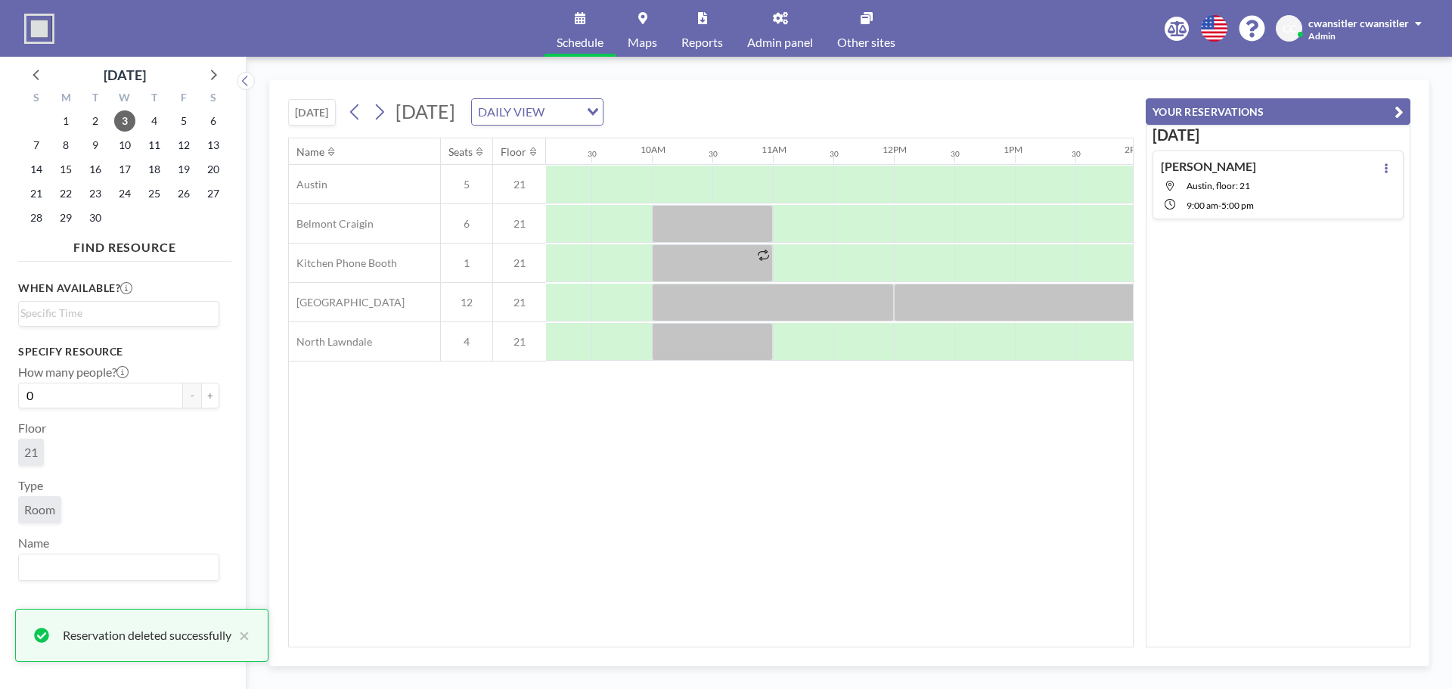
scroll to position [0, 971]
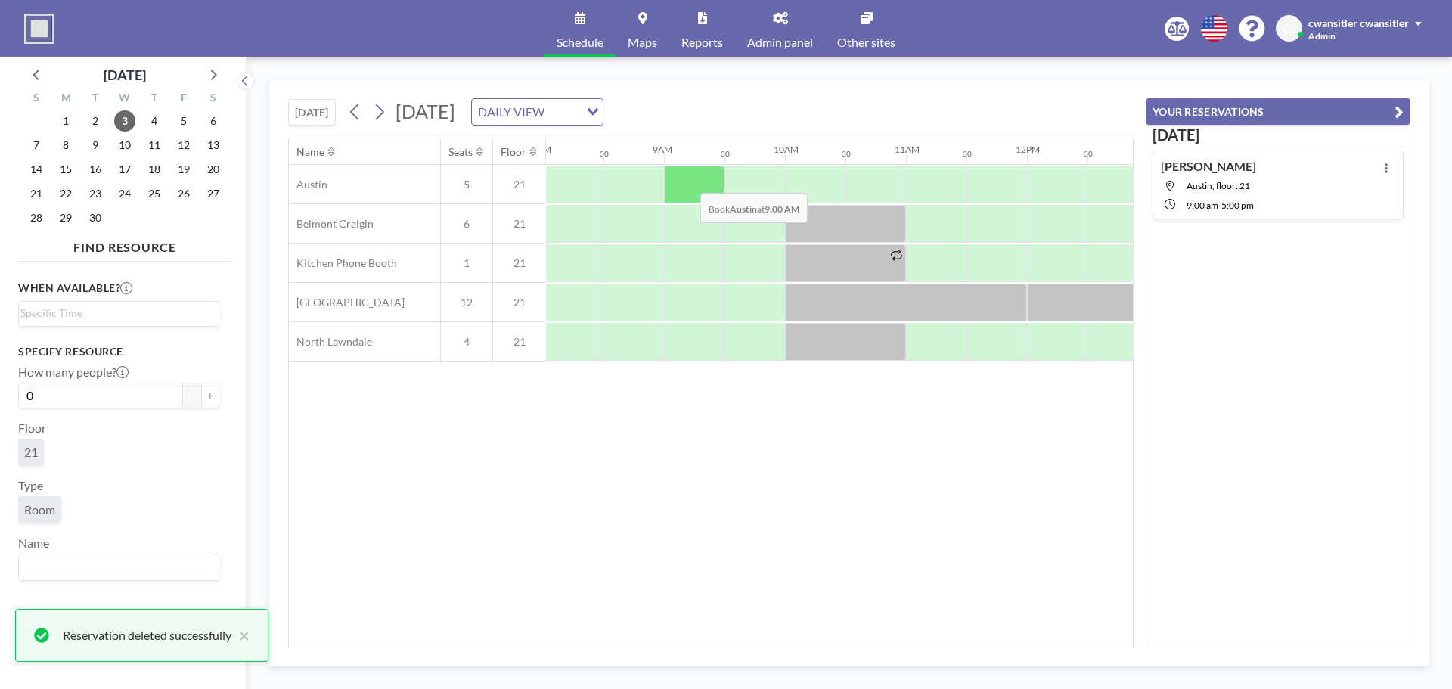
click at [688, 181] on div at bounding box center [694, 185] width 60 height 38
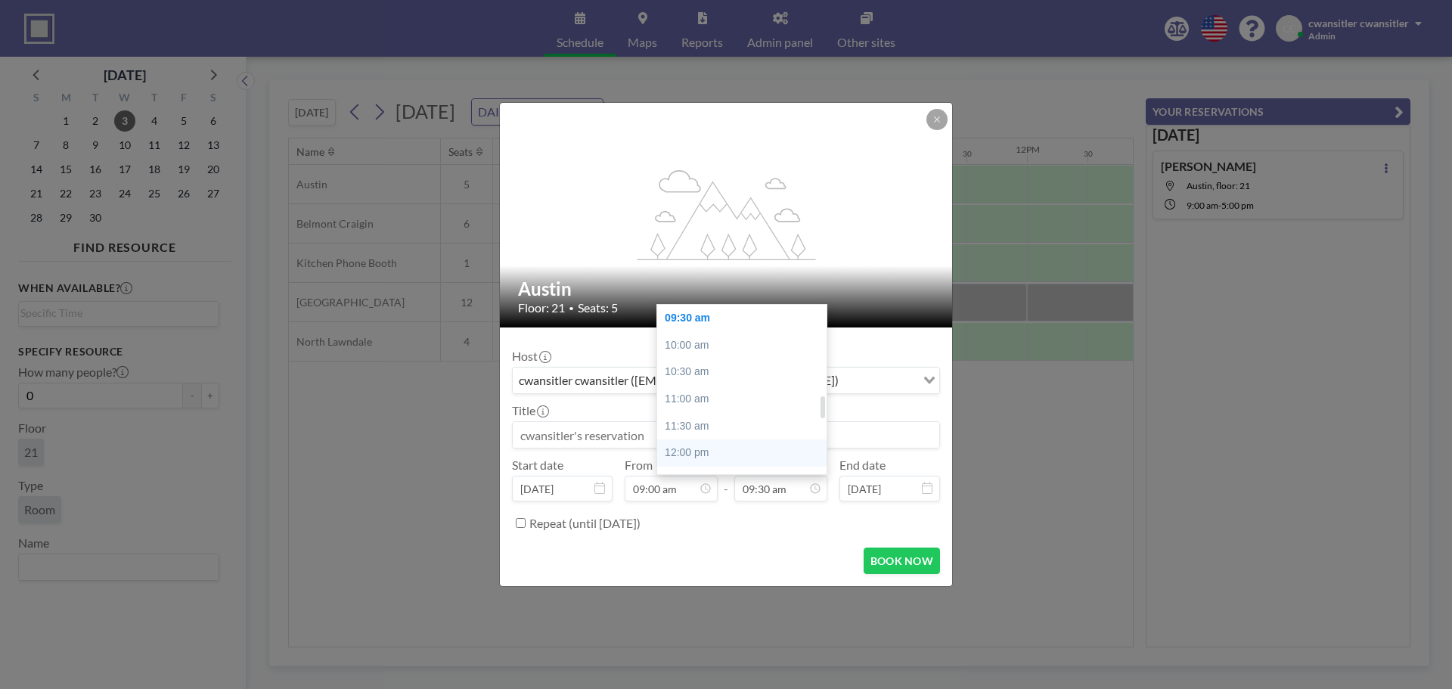
scroll to position [814, 0]
click at [768, 411] on div "05:00 pm" at bounding box center [745, 419] width 177 height 27
type input "05:00 pm"
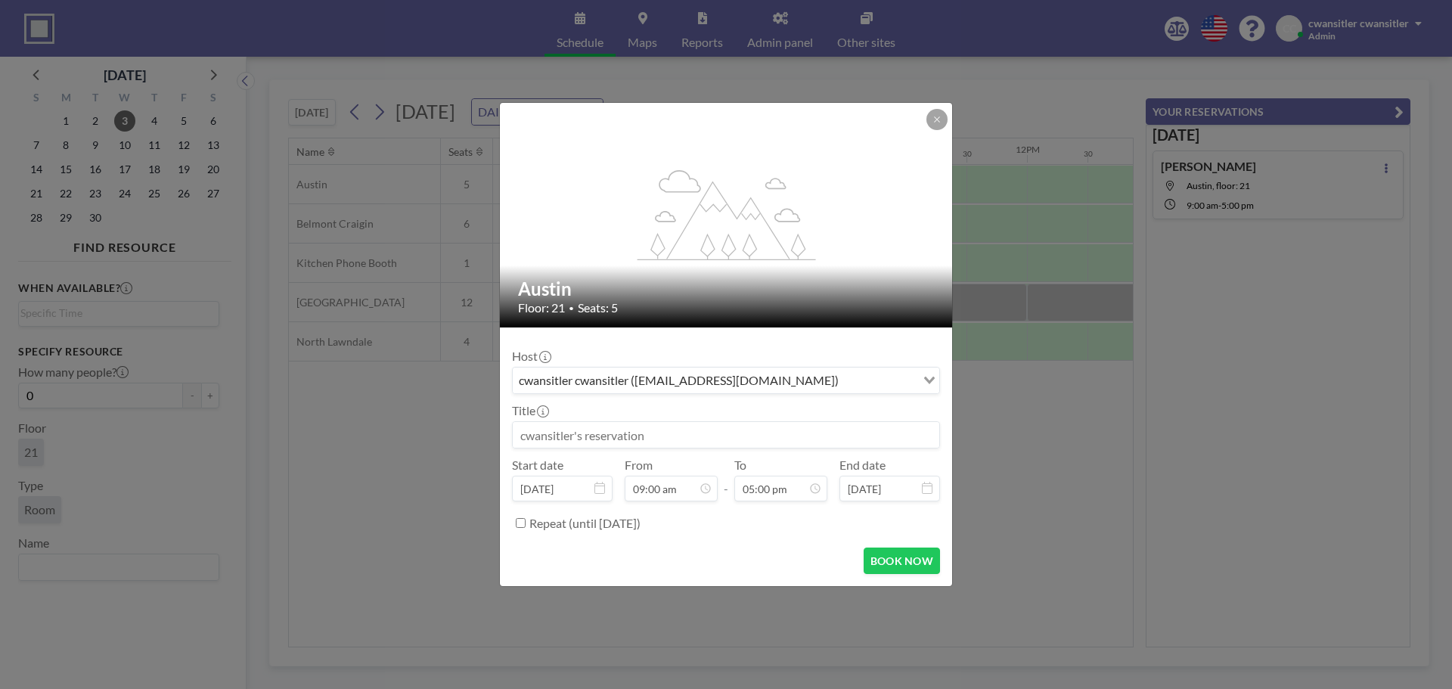
click at [745, 430] on input at bounding box center [726, 435] width 426 height 26
type input "[PERSON_NAME]"
click at [912, 553] on button "BOOK NOW" at bounding box center [902, 560] width 76 height 26
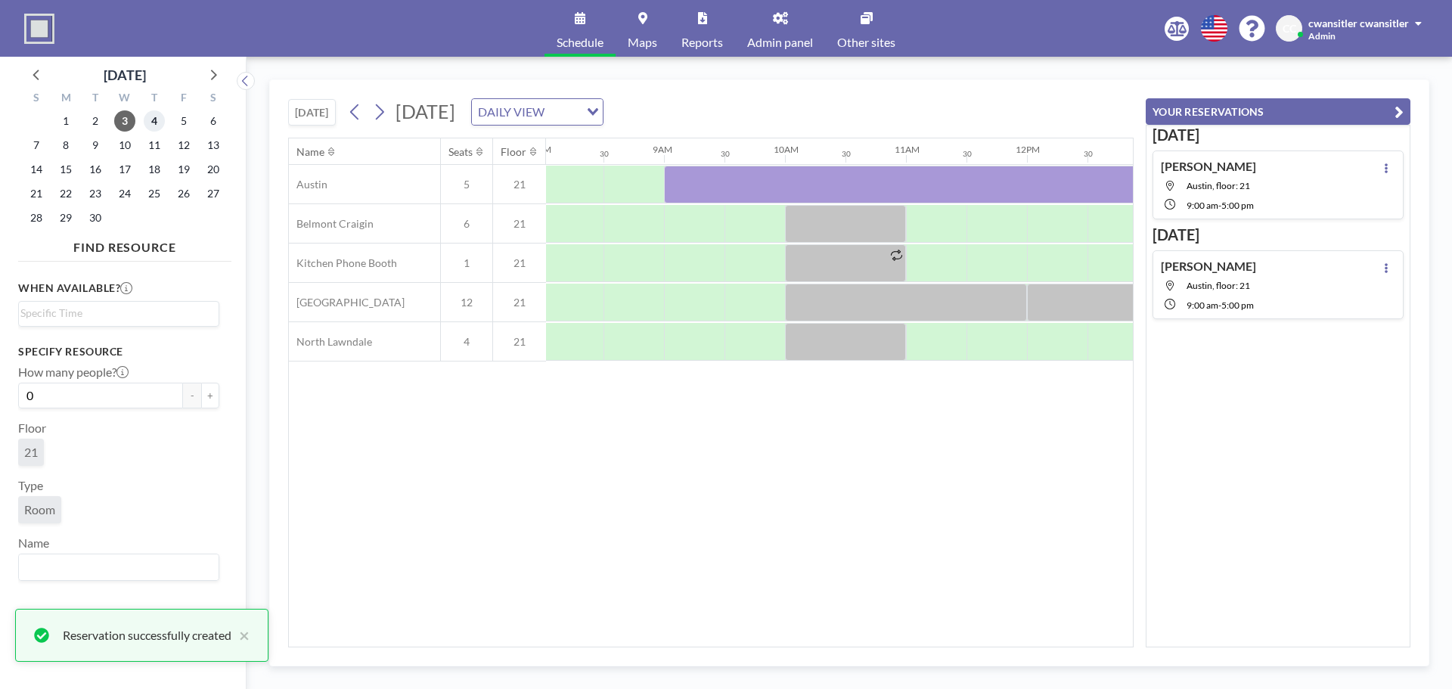
click at [154, 120] on span "4" at bounding box center [154, 120] width 21 height 21
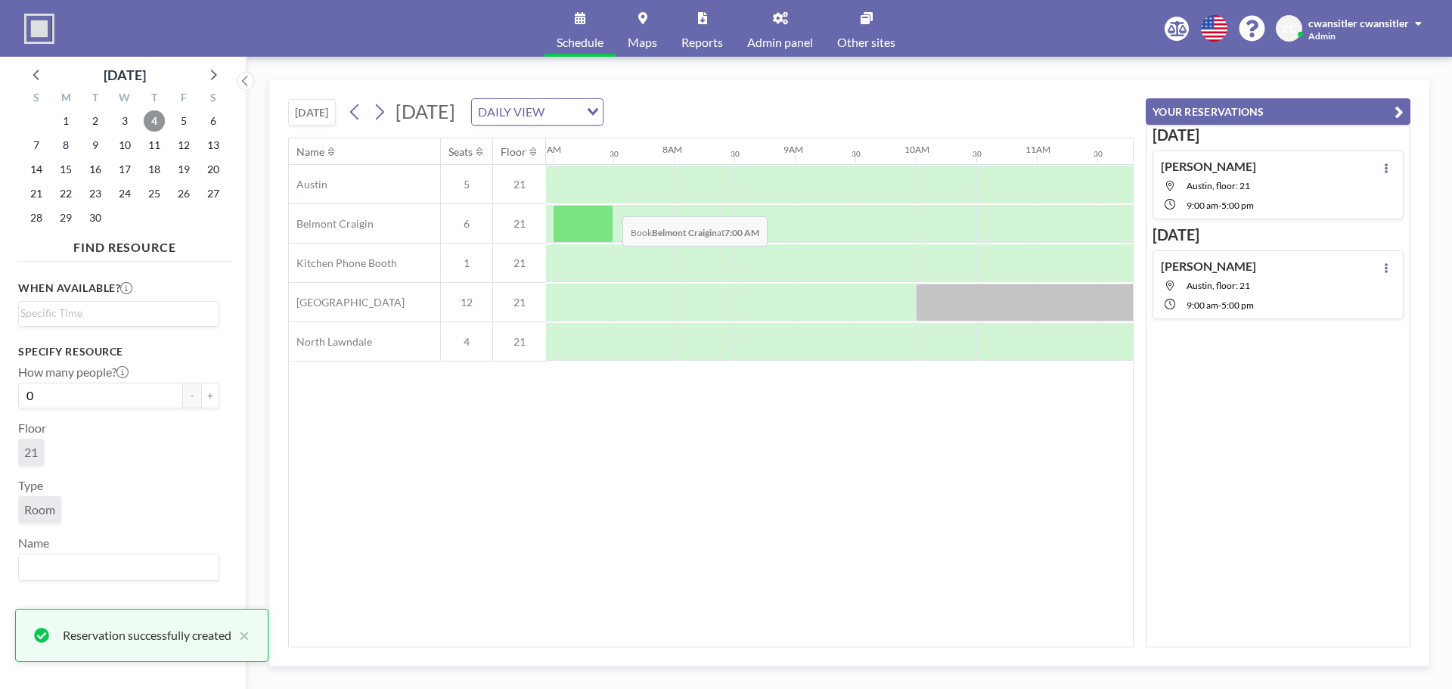
scroll to position [0, 907]
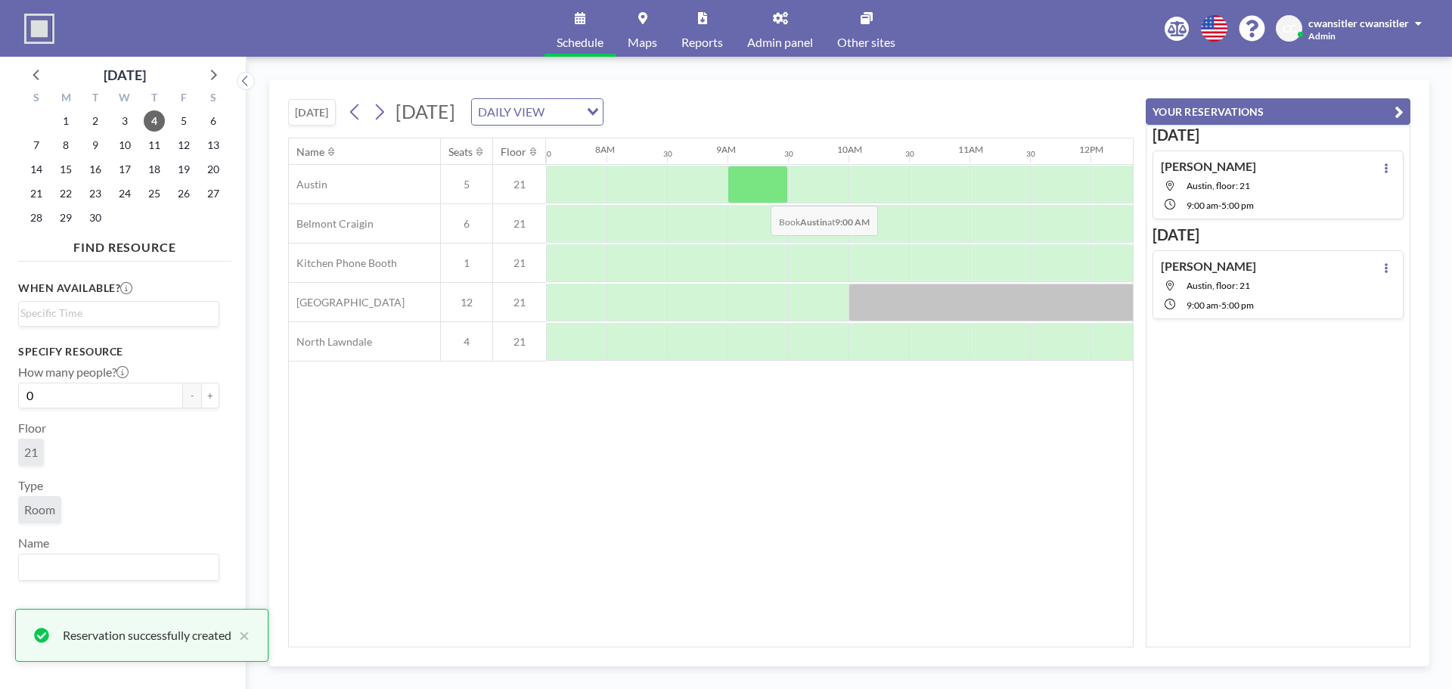
click at [757, 194] on div at bounding box center [757, 185] width 60 height 38
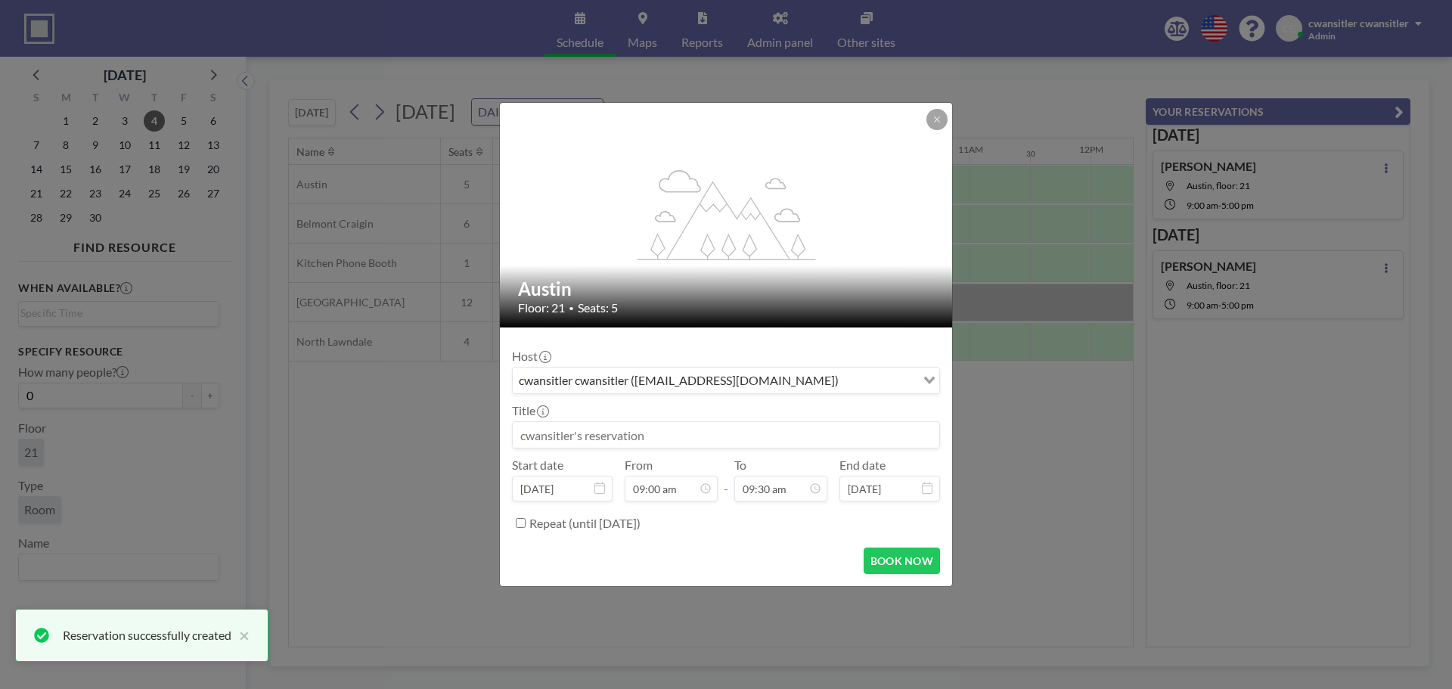
click at [659, 433] on input at bounding box center [726, 435] width 426 height 26
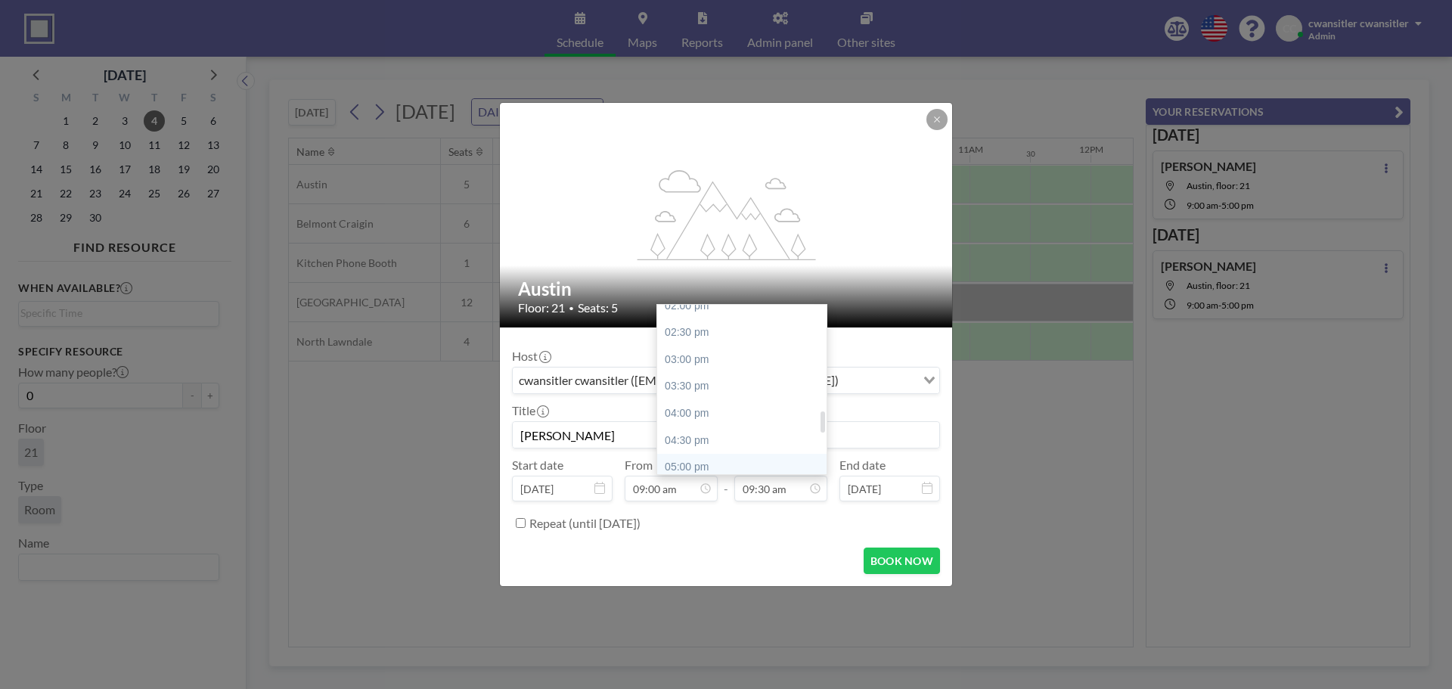
scroll to position [814, 0]
type input "[PERSON_NAME]"
click at [768, 424] on div "05:00 pm" at bounding box center [745, 419] width 177 height 27
type input "05:00 pm"
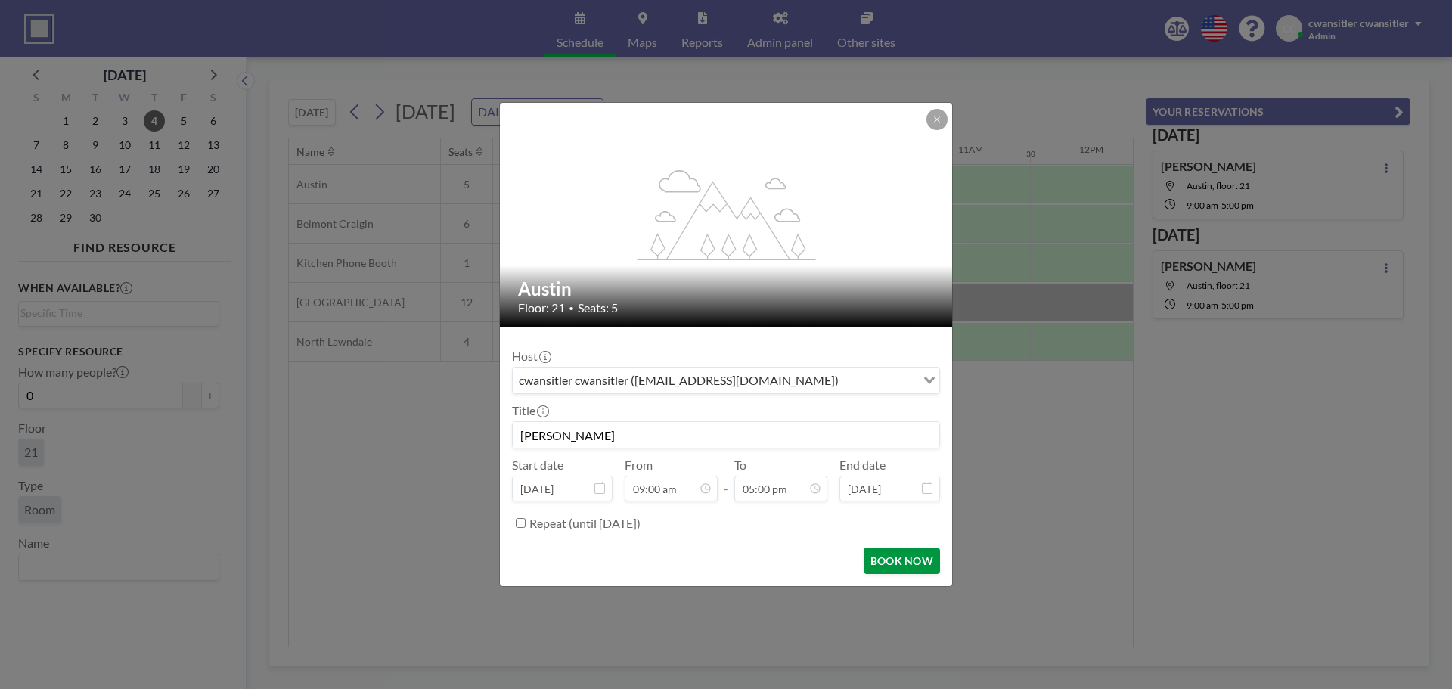
click at [895, 563] on button "BOOK NOW" at bounding box center [902, 560] width 76 height 26
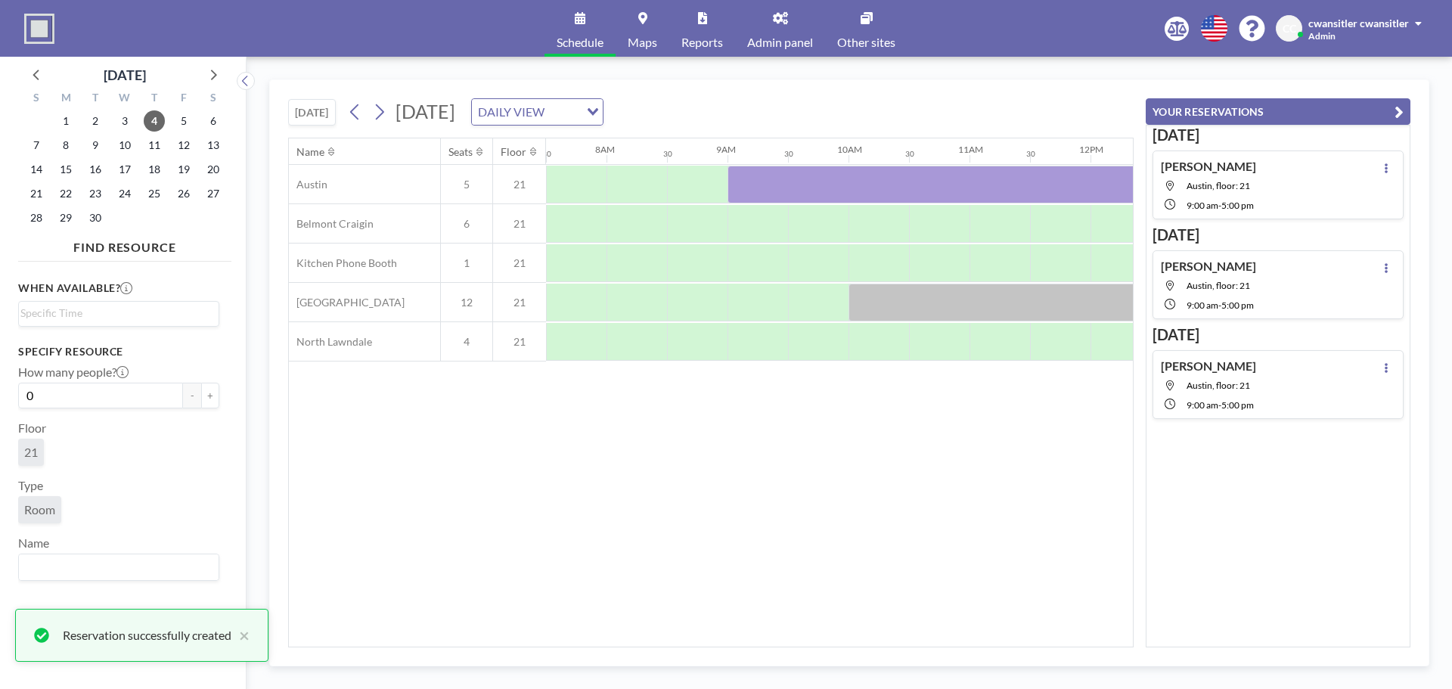
click at [143, 150] on div "11" at bounding box center [153, 145] width 29 height 24
click at [145, 144] on span "11" at bounding box center [154, 145] width 21 height 21
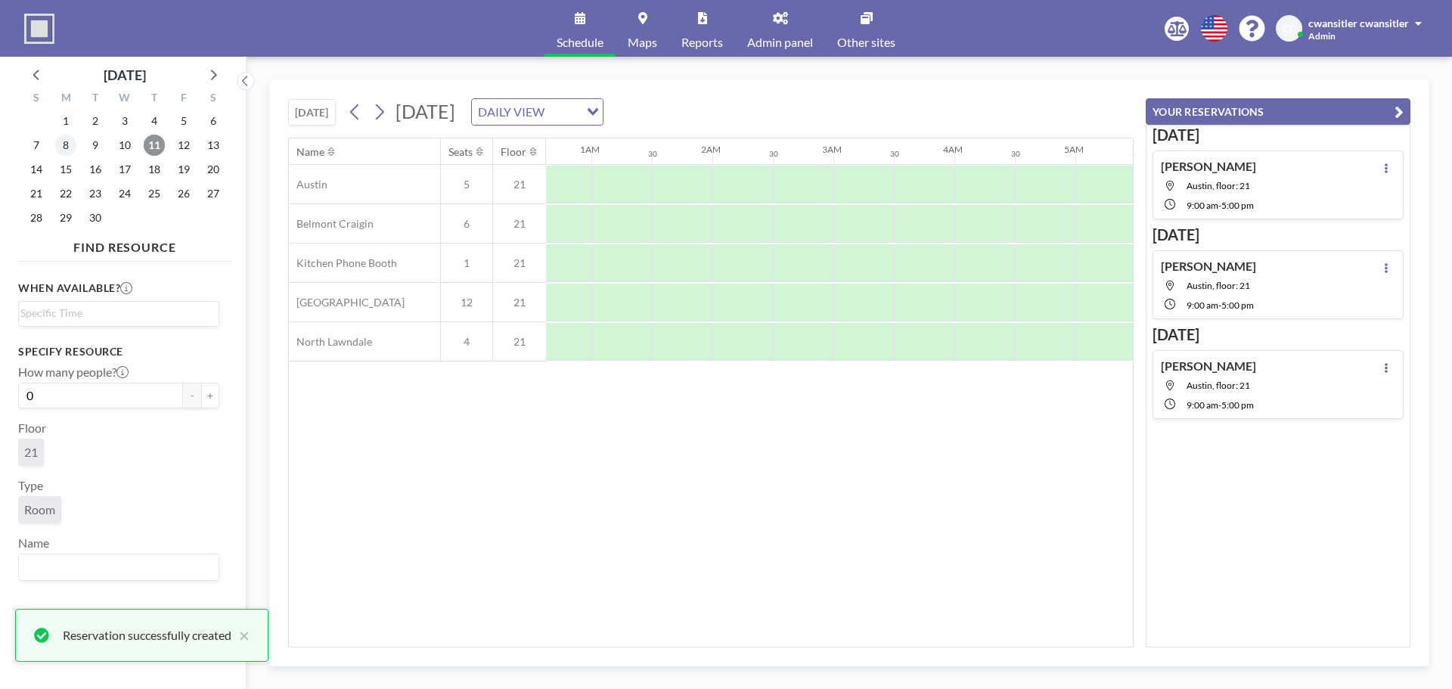
scroll to position [0, 616]
click at [61, 143] on span "8" at bounding box center [65, 145] width 21 height 21
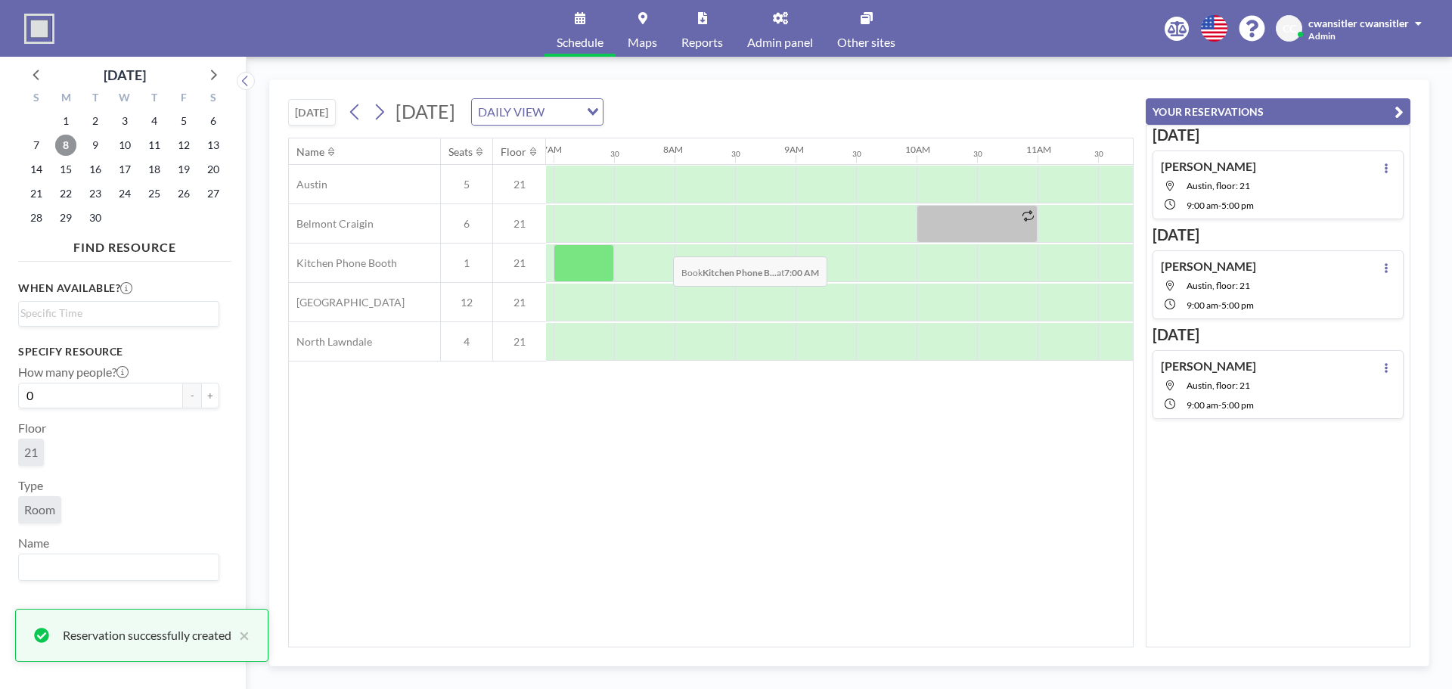
scroll to position [0, 907]
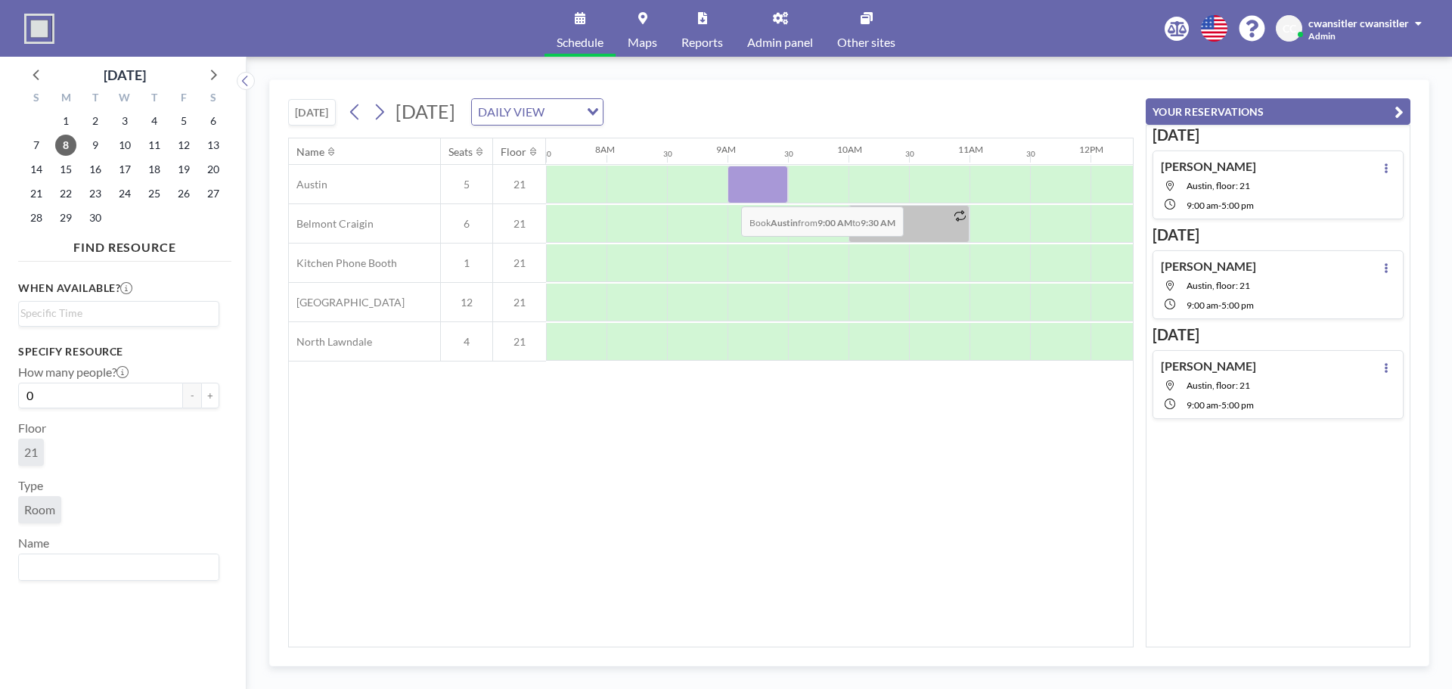
click at [729, 195] on div at bounding box center [757, 185] width 60 height 38
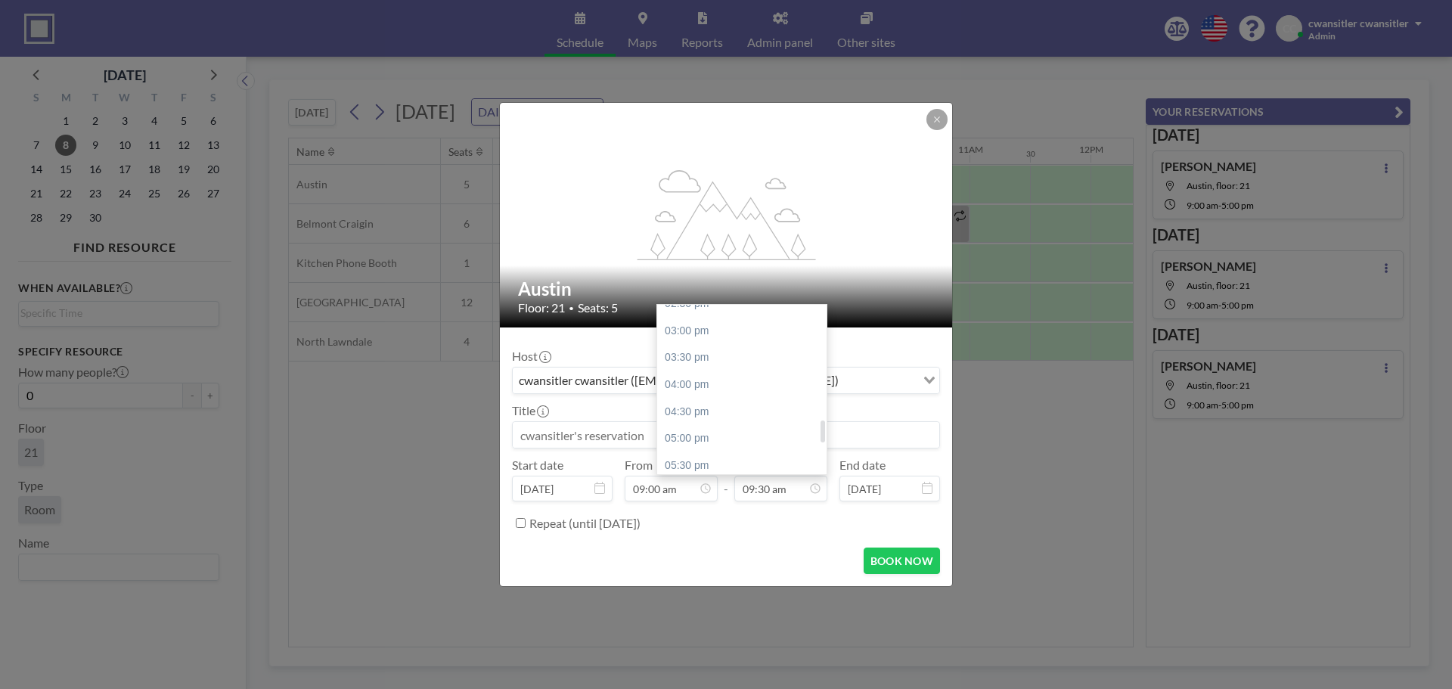
scroll to position [889, 0]
click at [755, 349] on div "05:00 pm" at bounding box center [745, 343] width 177 height 27
type input "05:00 pm"
click at [723, 424] on input at bounding box center [726, 435] width 426 height 26
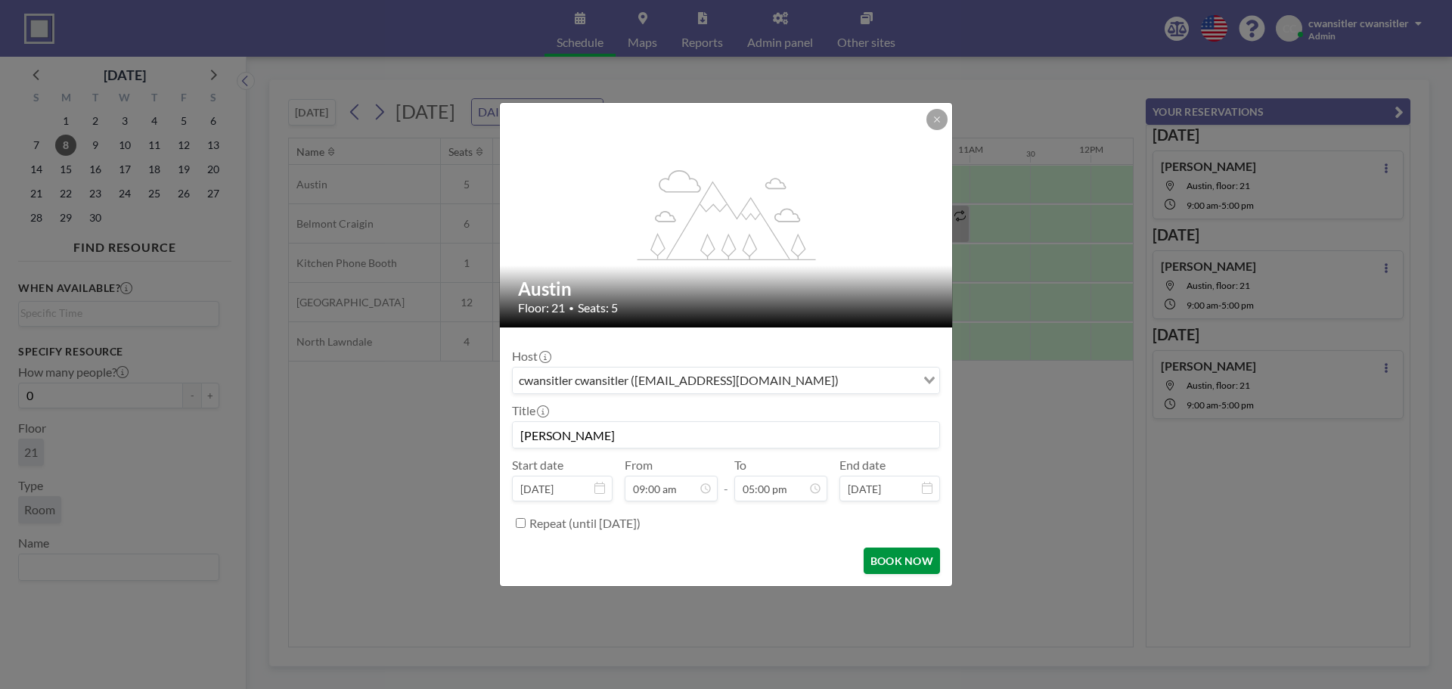
type input "[PERSON_NAME]"
click at [900, 556] on button "BOOK NOW" at bounding box center [902, 560] width 76 height 26
